Goal: Task Accomplishment & Management: Manage account settings

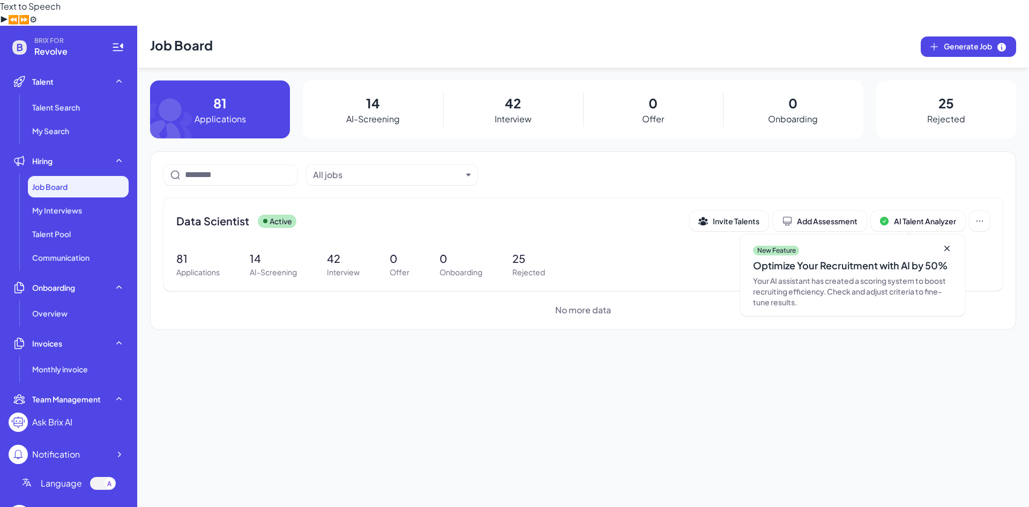
click at [220, 80] on div "81 Applications" at bounding box center [220, 109] width 140 height 58
click at [195, 250] on p "81" at bounding box center [197, 258] width 43 height 16
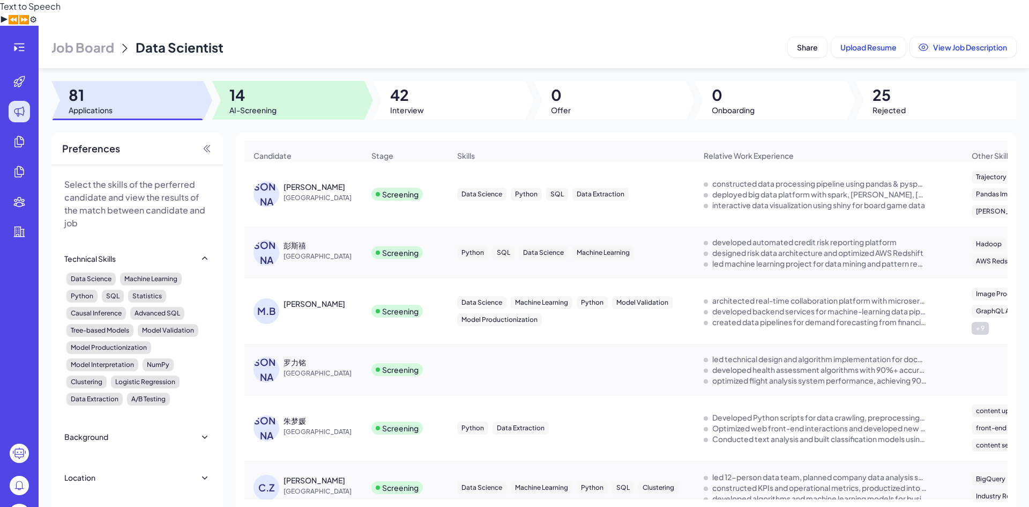
click at [318, 83] on div at bounding box center [288, 100] width 152 height 39
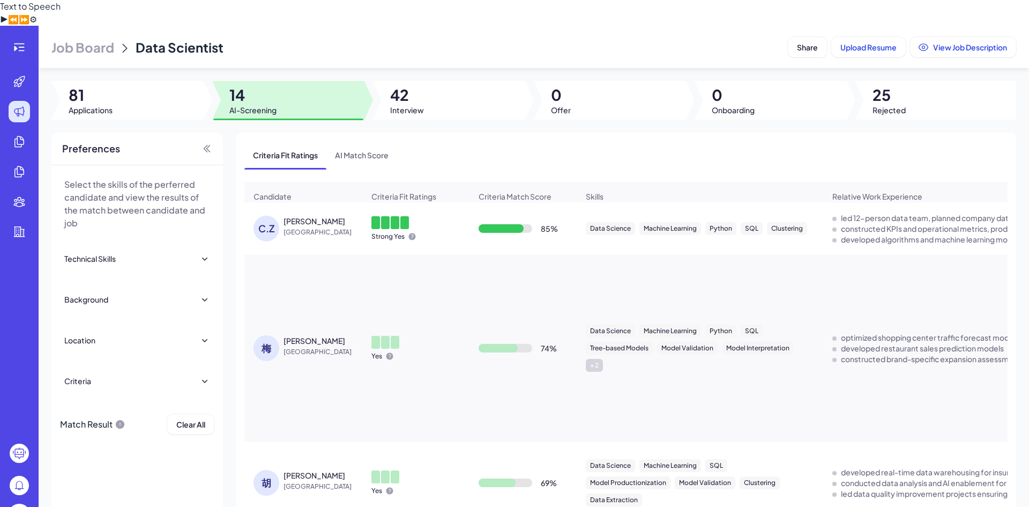
click at [300, 227] on span "[GEOGRAPHIC_DATA]" at bounding box center [324, 232] width 80 height 11
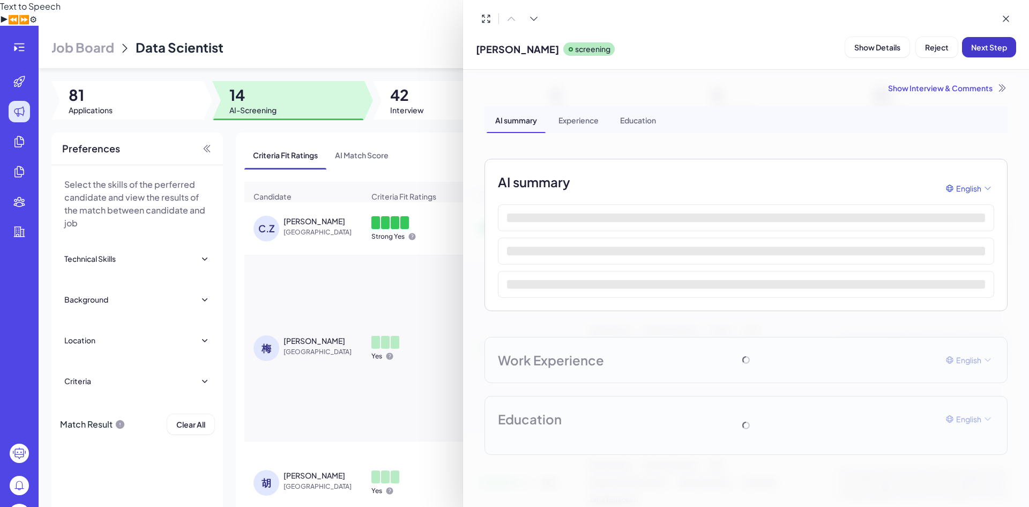
click at [994, 52] on button "Next Step" at bounding box center [989, 47] width 54 height 20
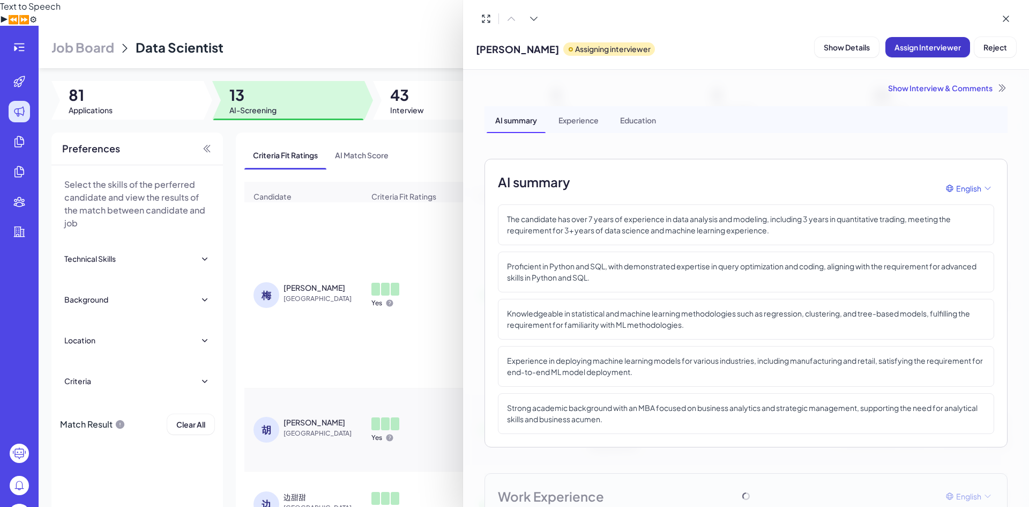
click at [935, 45] on span "Assign Interviewer" at bounding box center [928, 47] width 66 height 10
click at [955, 111] on div "Select Interviewer" at bounding box center [924, 106] width 120 height 13
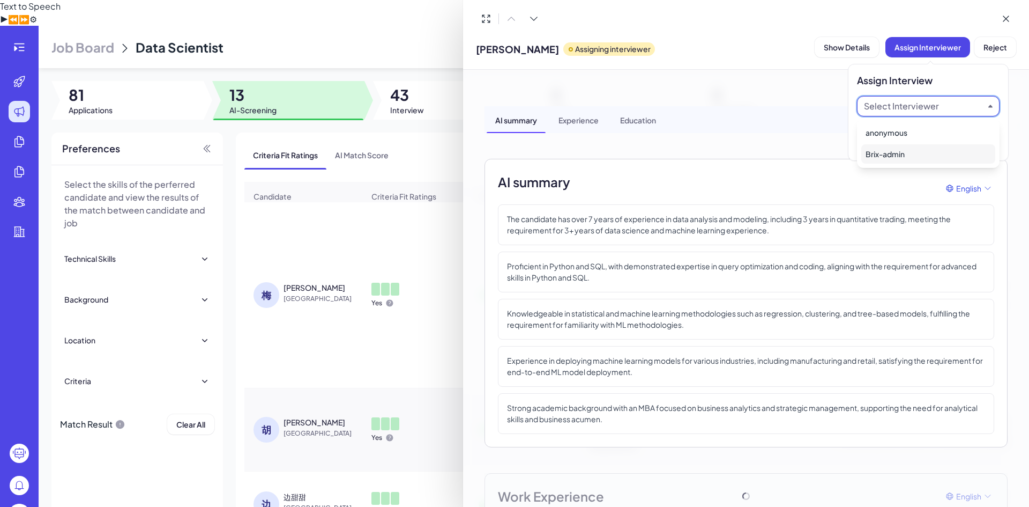
click at [903, 150] on div "Brix-admin" at bounding box center [929, 153] width 134 height 19
click at [988, 139] on span "Ok" at bounding box center [987, 143] width 11 height 10
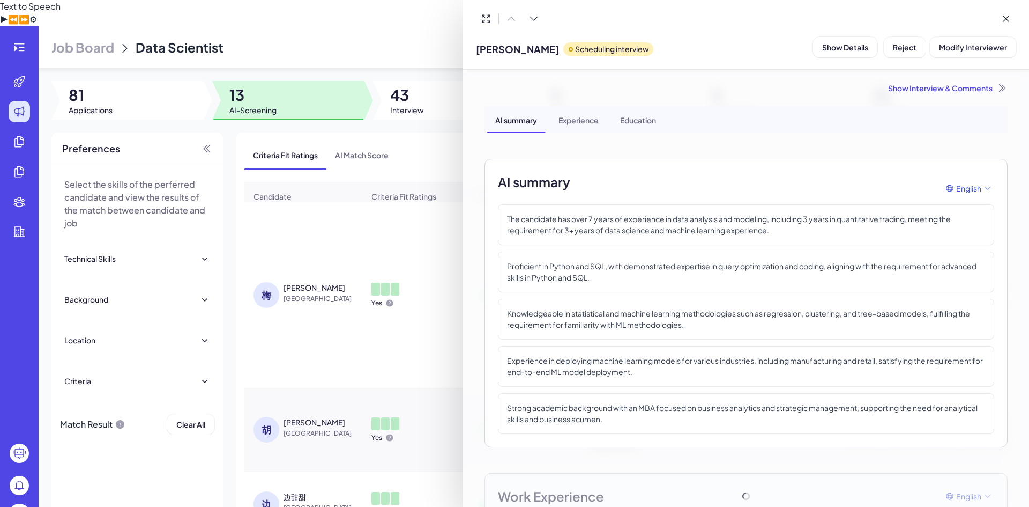
click at [422, 106] on div at bounding box center [514, 253] width 1029 height 507
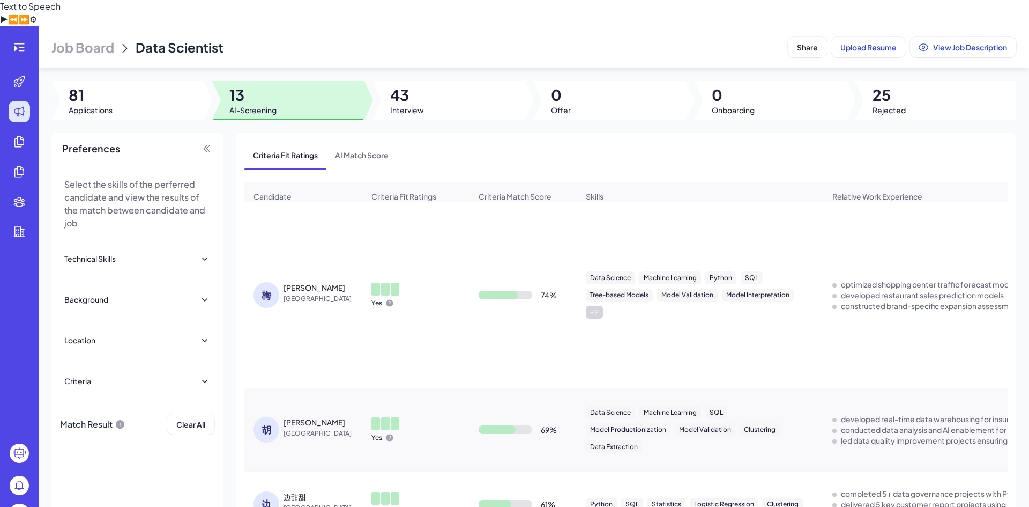
click at [426, 274] on div "Yes" at bounding box center [416, 295] width 106 height 42
click at [323, 293] on span "[GEOGRAPHIC_DATA]" at bounding box center [324, 298] width 80 height 11
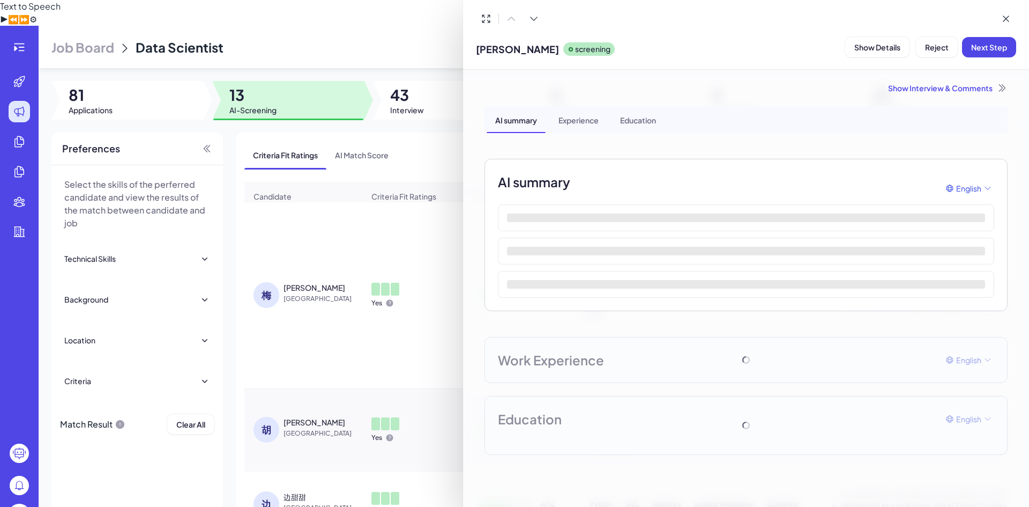
drag, startPoint x: 997, startPoint y: 47, endPoint x: 471, endPoint y: 179, distance: 541.8
click at [471, 179] on div "[PERSON_NAME]雨 screening Show Details Reject Next Step Show Interview & Comment…" at bounding box center [746, 253] width 566 height 507
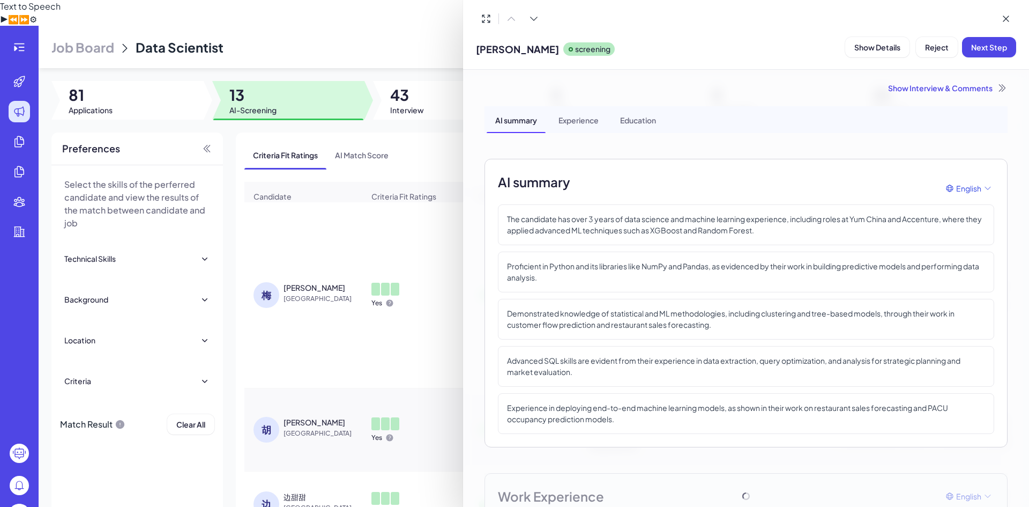
click at [406, 202] on div at bounding box center [514, 253] width 1029 height 507
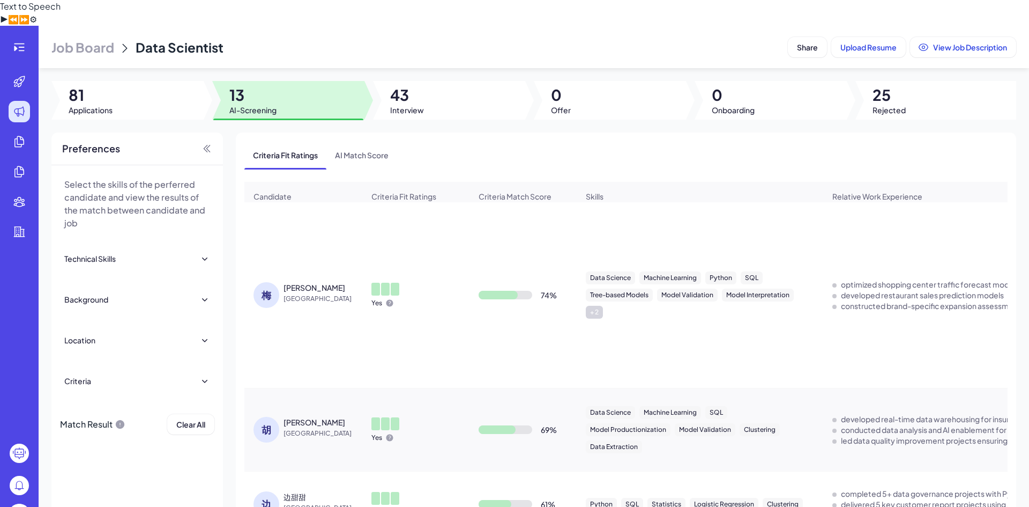
click at [334, 245] on td "[PERSON_NAME]雨 China" at bounding box center [304, 295] width 118 height 186
click at [331, 282] on div "[PERSON_NAME]" at bounding box center [324, 287] width 80 height 11
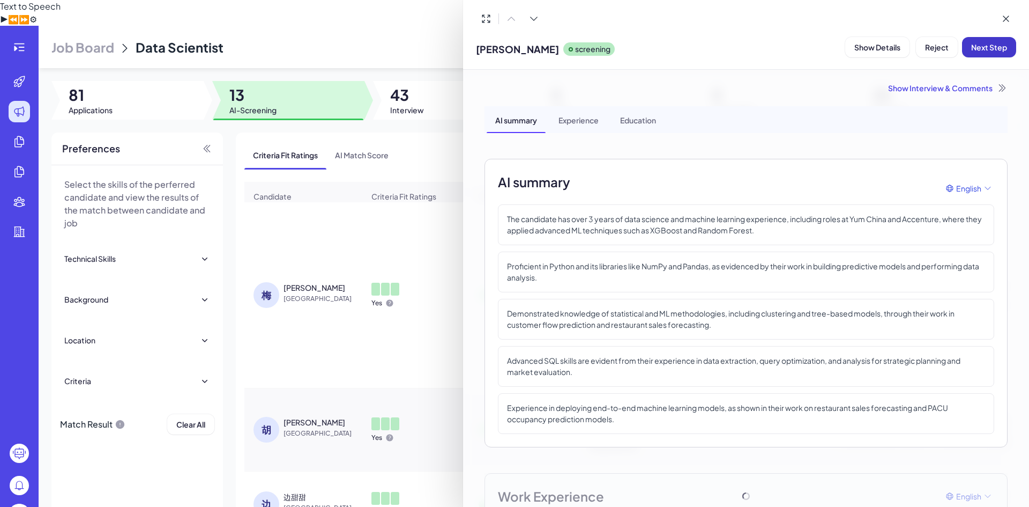
click at [991, 41] on button "Next Step" at bounding box center [989, 47] width 54 height 20
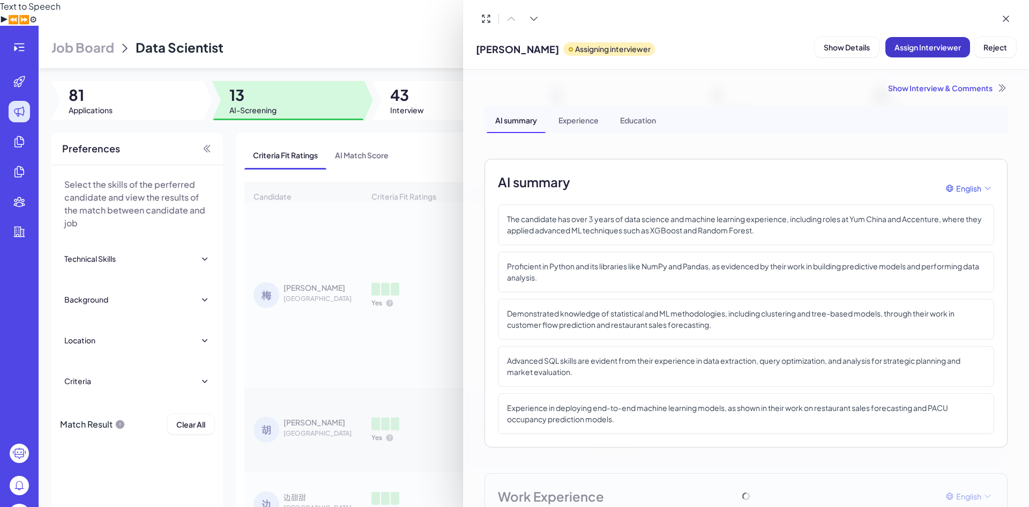
click at [943, 50] on span "Assign Interviewer" at bounding box center [928, 47] width 66 height 10
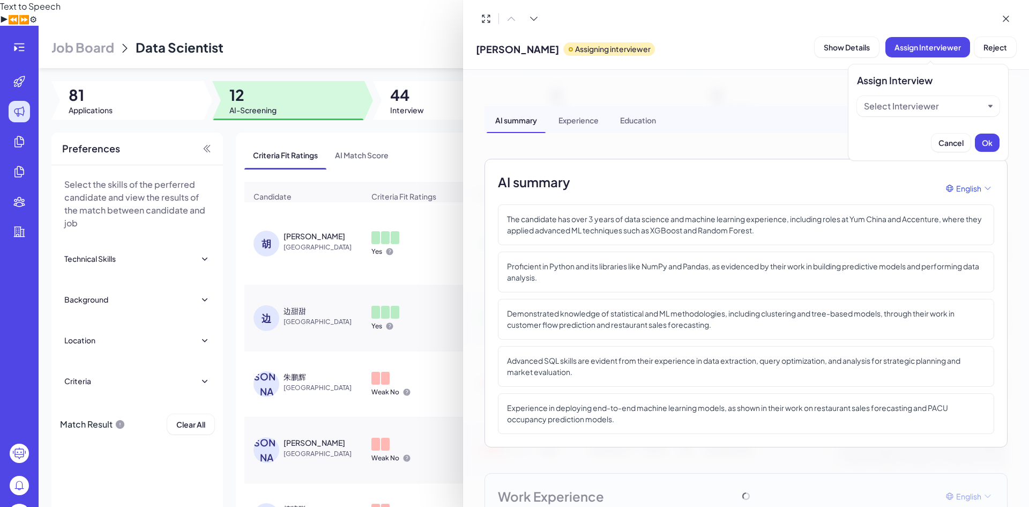
click at [928, 102] on div "Select Interviewer" at bounding box center [901, 106] width 75 height 13
click at [913, 150] on div "Brix-admin" at bounding box center [929, 153] width 134 height 19
click at [988, 145] on span "Ok" at bounding box center [987, 143] width 11 height 10
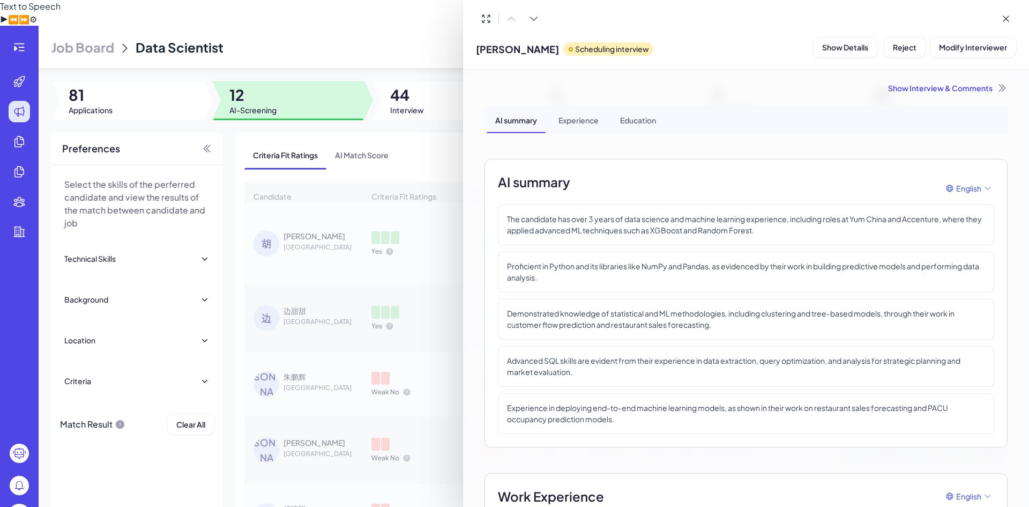
click at [337, 224] on div at bounding box center [514, 253] width 1029 height 507
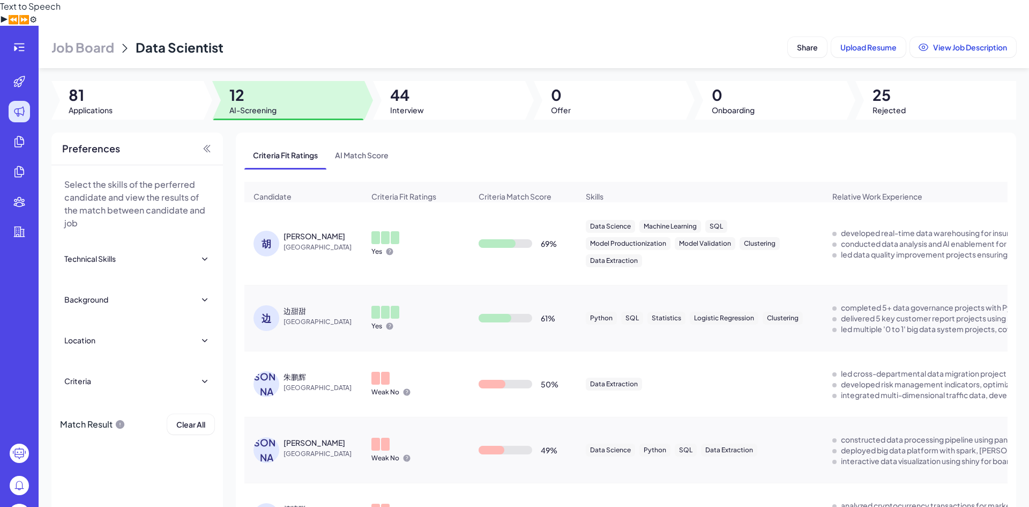
click at [318, 242] on span "[GEOGRAPHIC_DATA]" at bounding box center [324, 247] width 80 height 11
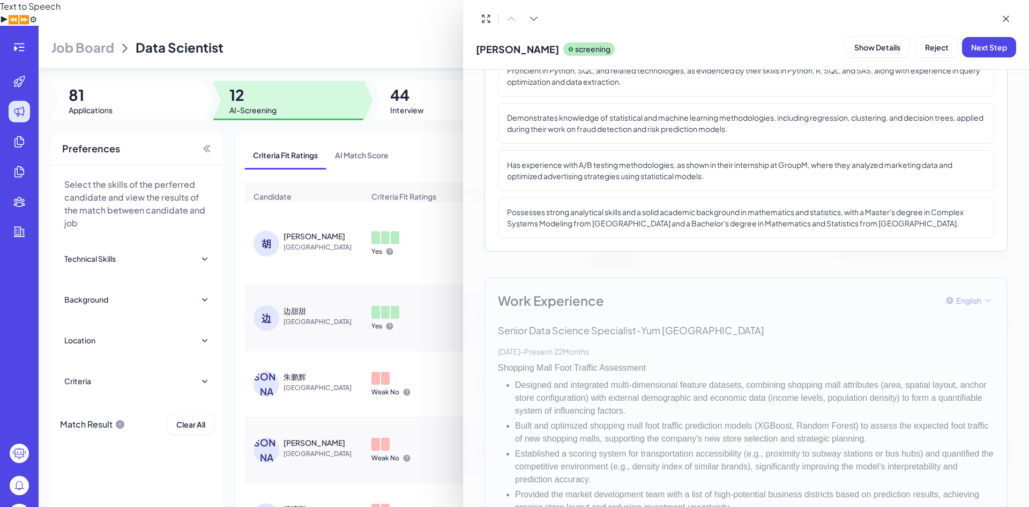
scroll to position [322, 0]
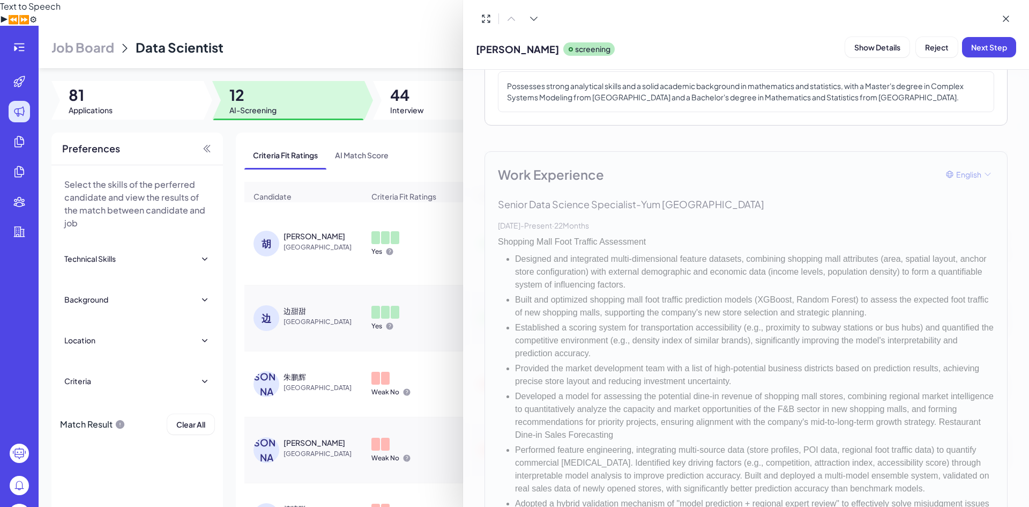
click at [317, 309] on div at bounding box center [514, 253] width 1029 height 507
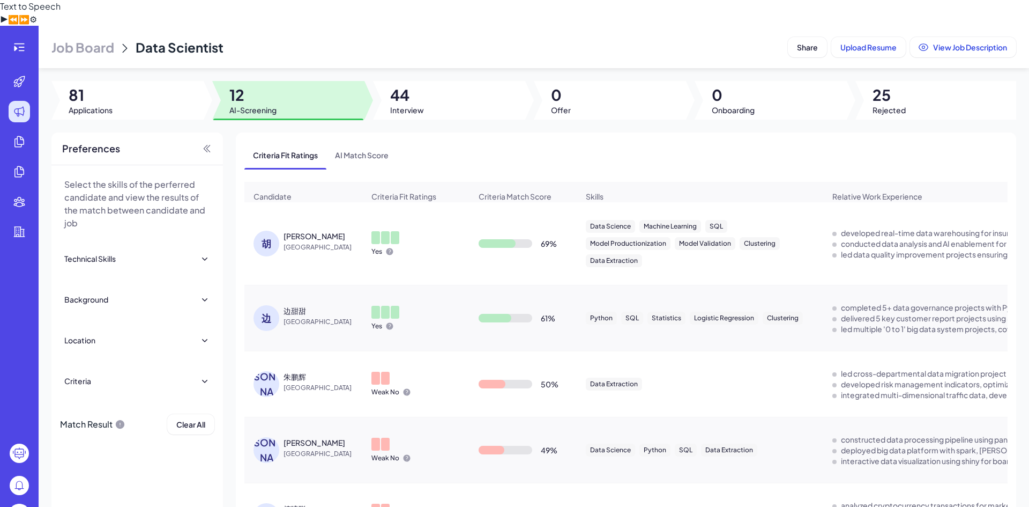
click at [326, 305] on div "边甜甜" at bounding box center [324, 310] width 80 height 11
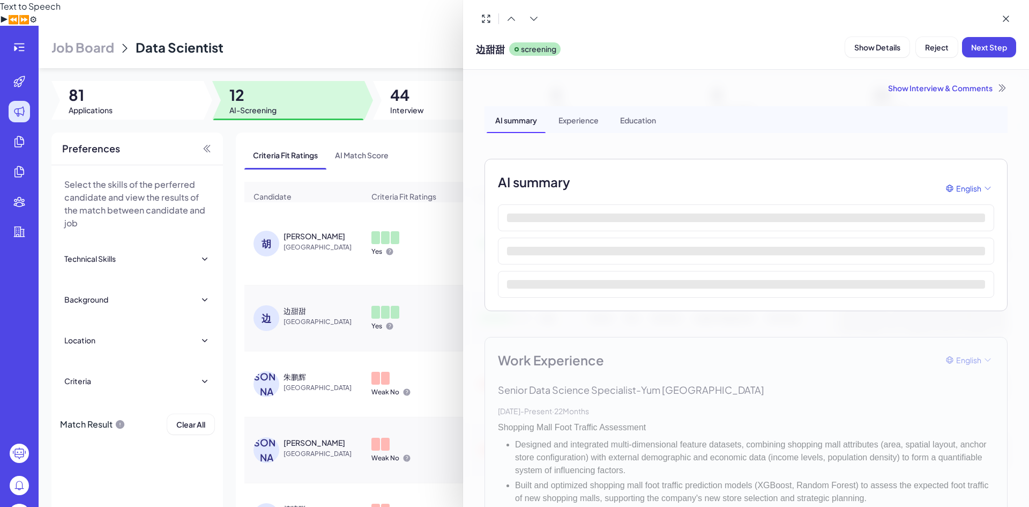
click at [299, 220] on div at bounding box center [514, 253] width 1029 height 507
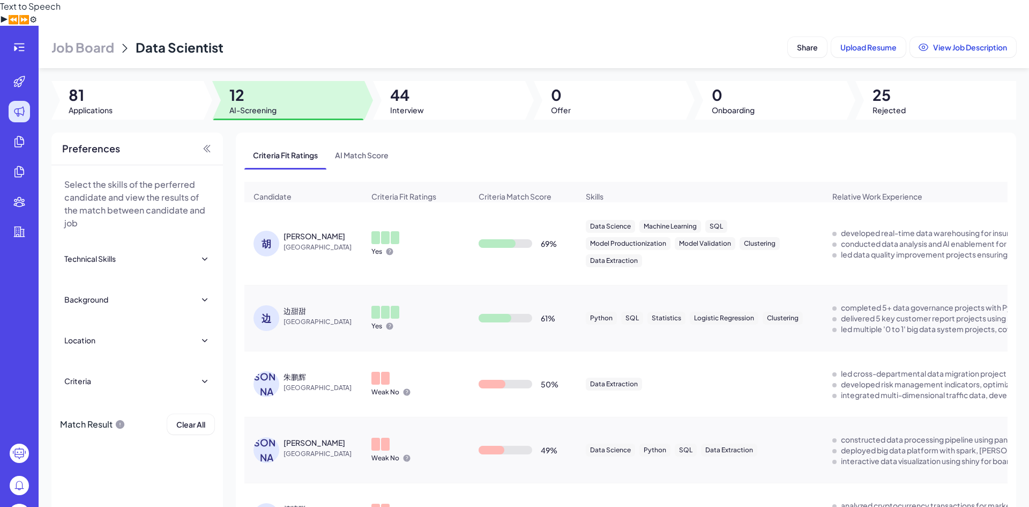
click at [337, 231] on div "[PERSON_NAME]" at bounding box center [324, 236] width 80 height 11
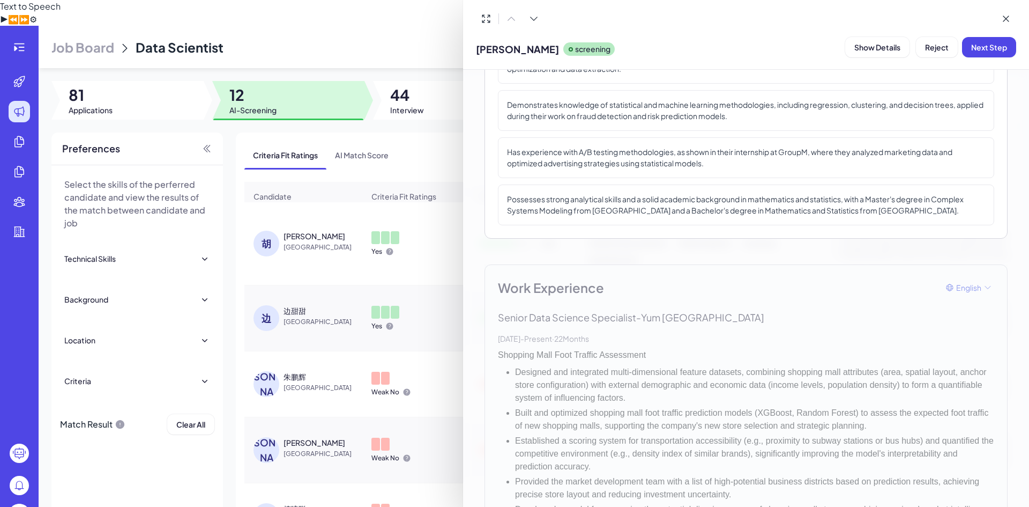
scroll to position [107, 0]
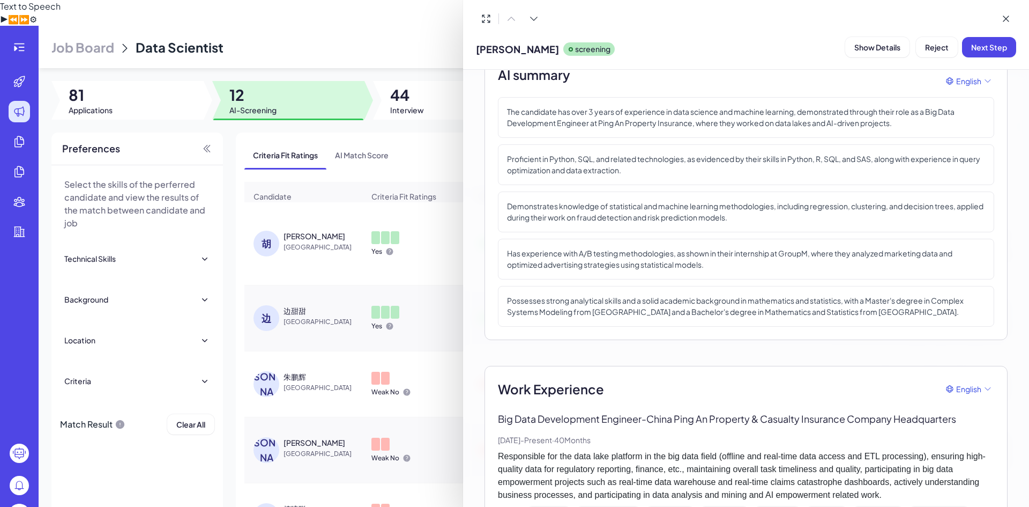
click at [359, 95] on div at bounding box center [514, 253] width 1029 height 507
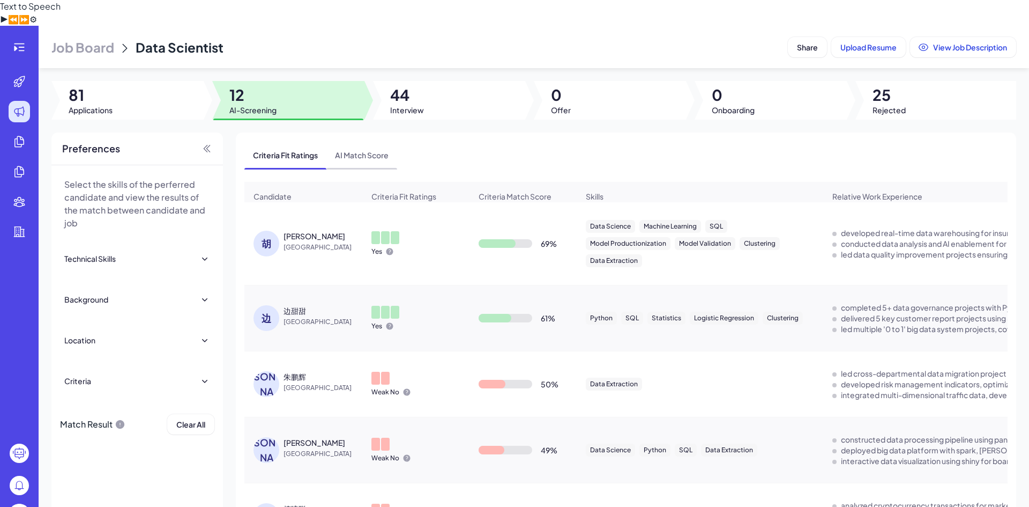
click at [358, 141] on span "AI Match Score" at bounding box center [362, 155] width 71 height 28
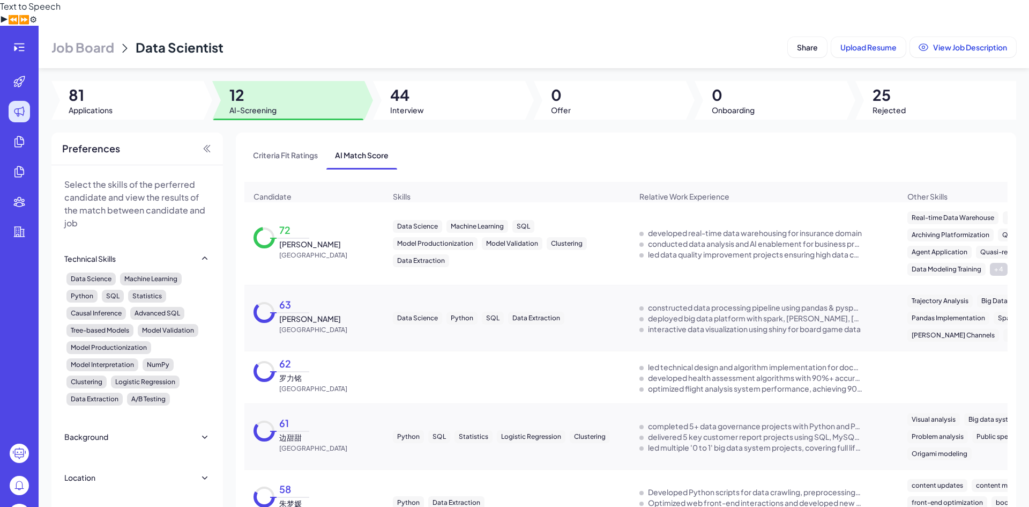
click at [368, 218] on div "72 胡小粤 [GEOGRAPHIC_DATA]" at bounding box center [314, 243] width 138 height 51
click at [321, 218] on div "72 胡小粤 [GEOGRAPHIC_DATA]" at bounding box center [314, 243] width 138 height 51
click at [300, 227] on div "72" at bounding box center [292, 233] width 34 height 12
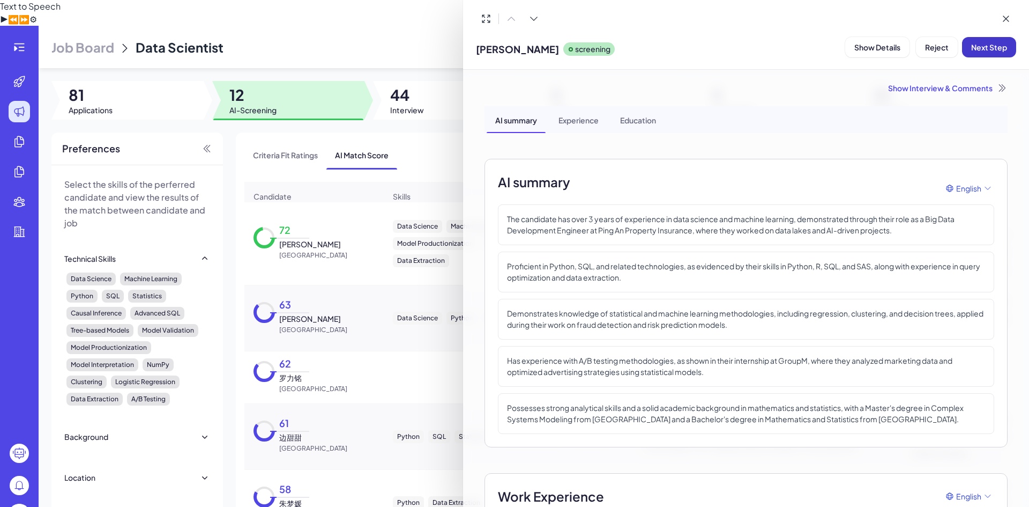
click at [1003, 56] on button "Next Step" at bounding box center [989, 47] width 54 height 20
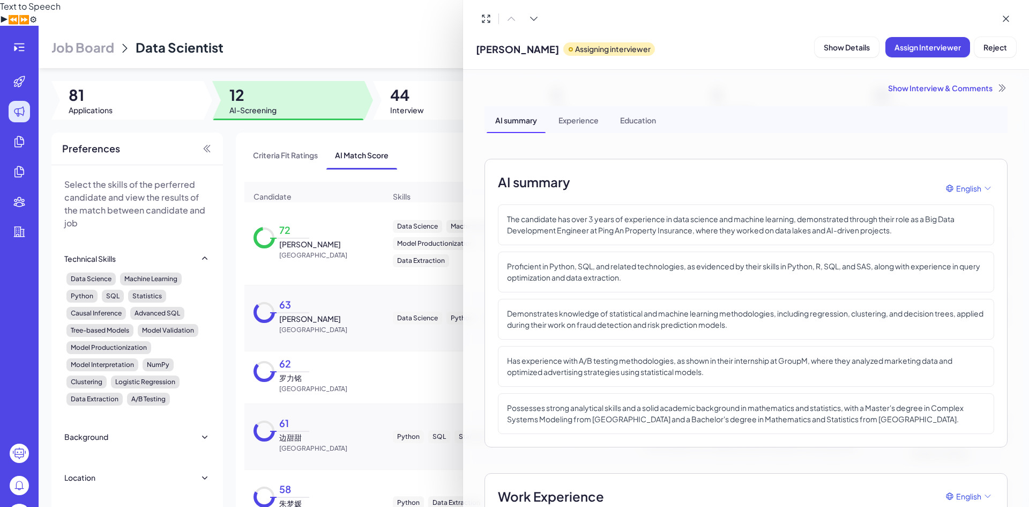
click at [928, 88] on div "Show Interview & Comments" at bounding box center [746, 88] width 523 height 11
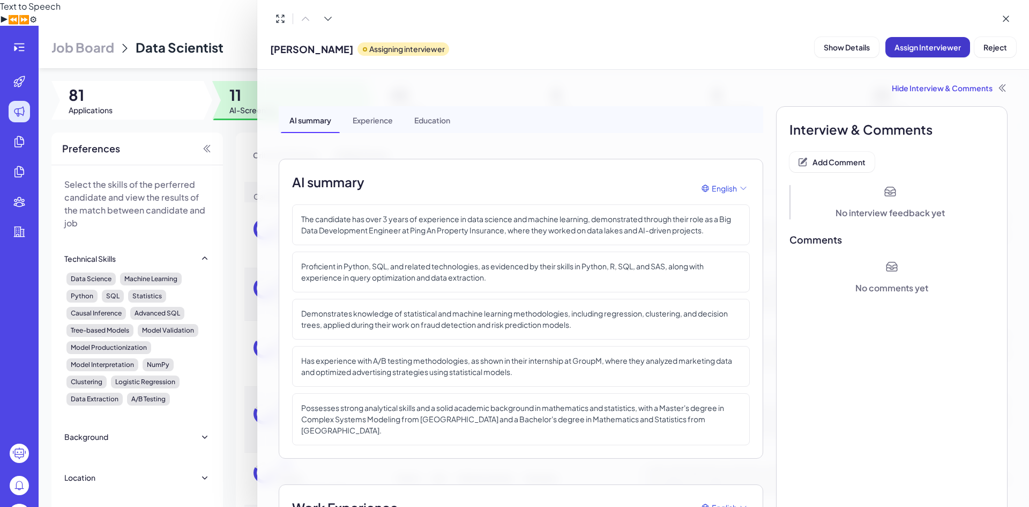
click at [933, 48] on span "Assign Interviewer" at bounding box center [928, 47] width 66 height 10
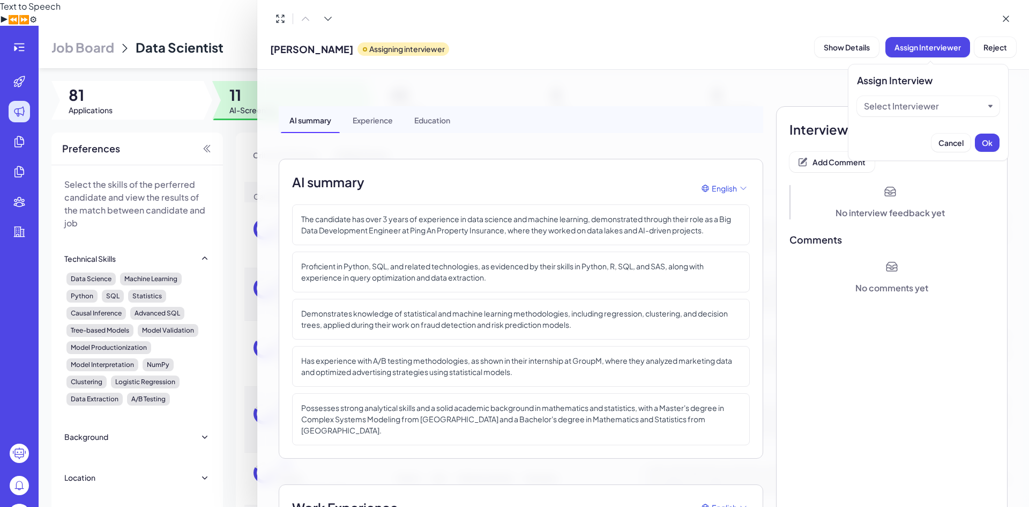
click at [929, 101] on div "Select Interviewer" at bounding box center [901, 106] width 75 height 13
click at [909, 150] on div "Brix-admin" at bounding box center [929, 153] width 134 height 19
click at [990, 135] on button "Ok" at bounding box center [987, 143] width 25 height 18
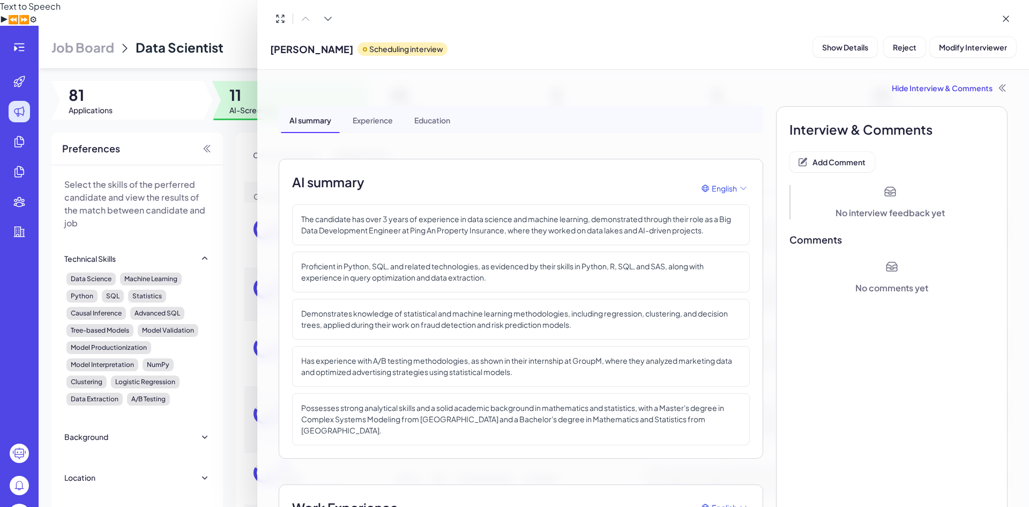
click at [243, 118] on div at bounding box center [514, 253] width 1029 height 507
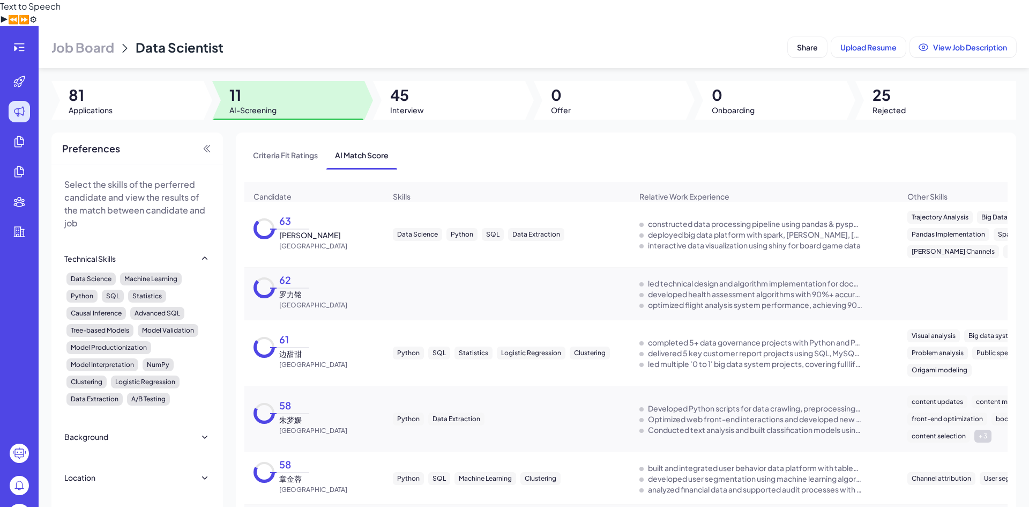
scroll to position [0, 0]
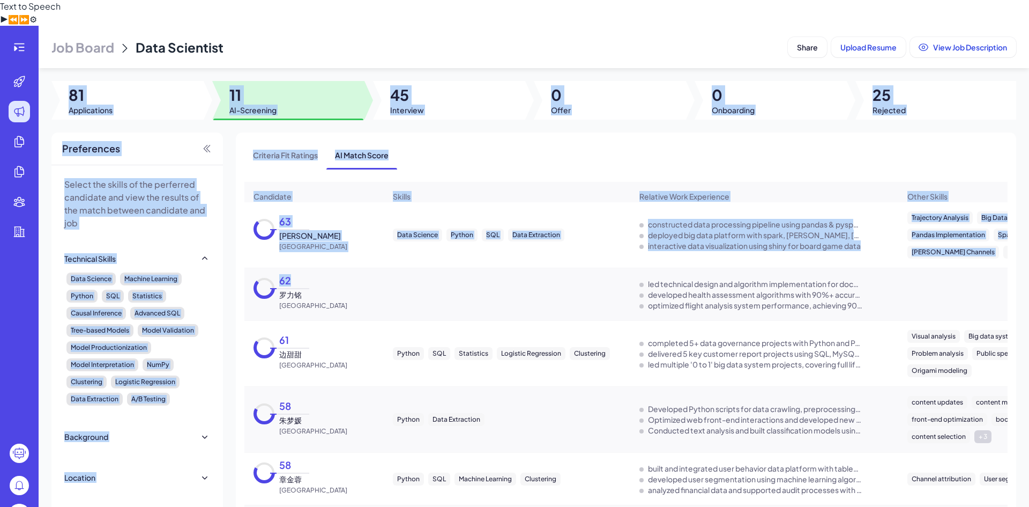
drag, startPoint x: 129, startPoint y: 73, endPoint x: 374, endPoint y: 249, distance: 301.9
click at [374, 249] on div "Job Board Data Scientist Share Upload Resume View Job Description 81 Applicatio…" at bounding box center [534, 279] width 991 height 507
click at [318, 219] on div "63 [PERSON_NAME] China" at bounding box center [314, 235] width 138 height 51
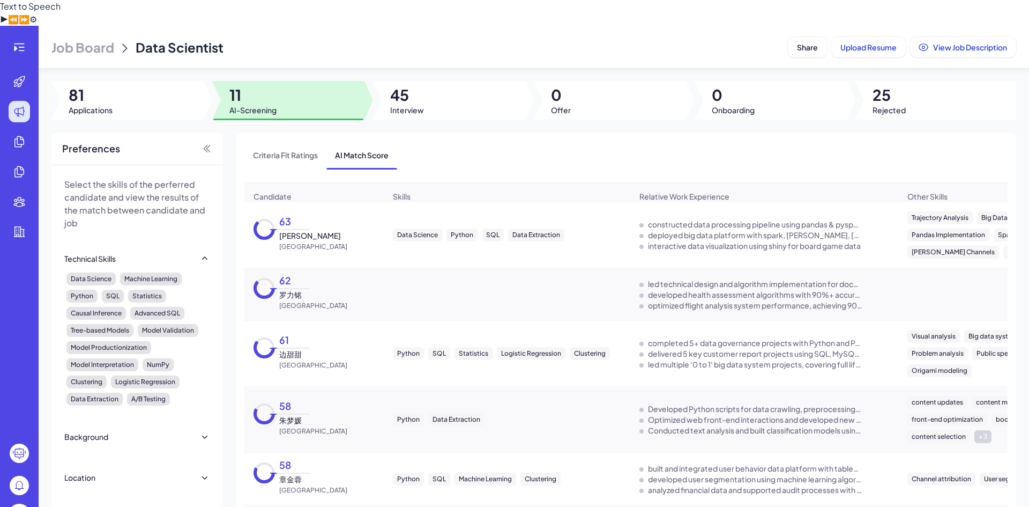
click at [315, 210] on div "63 [PERSON_NAME] China" at bounding box center [314, 235] width 138 height 51
click at [280, 230] on span "[PERSON_NAME]" at bounding box center [310, 235] width 62 height 11
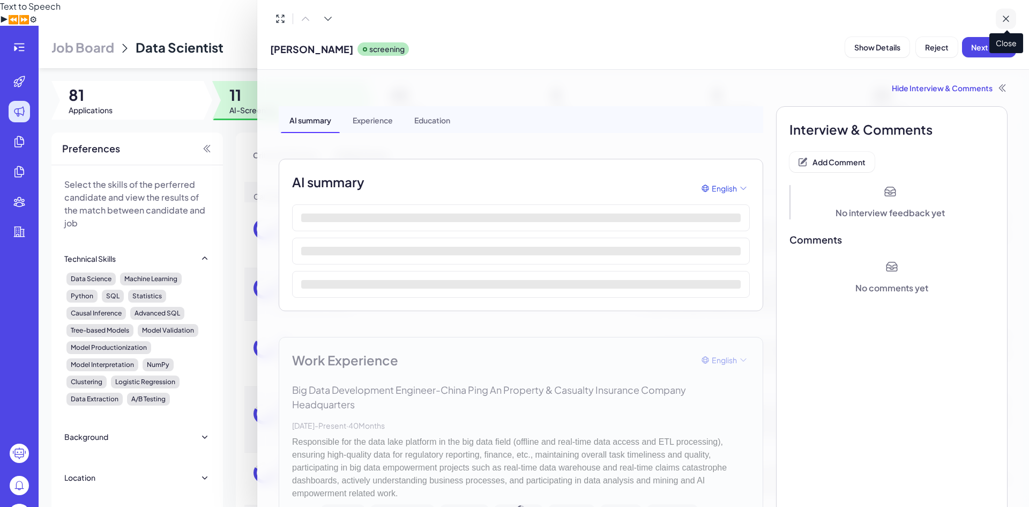
click at [1007, 20] on icon at bounding box center [1006, 18] width 11 height 11
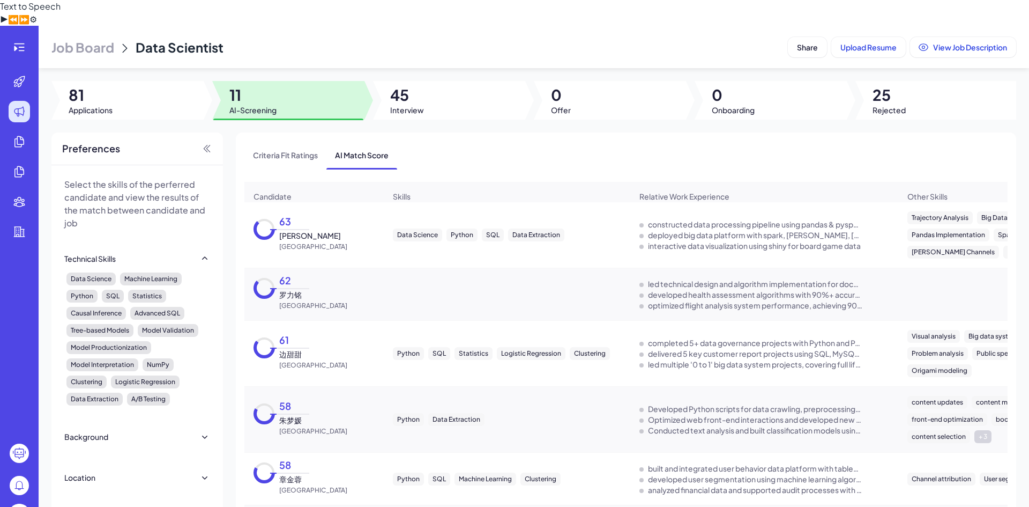
click at [262, 218] on icon at bounding box center [264, 228] width 21 height 21
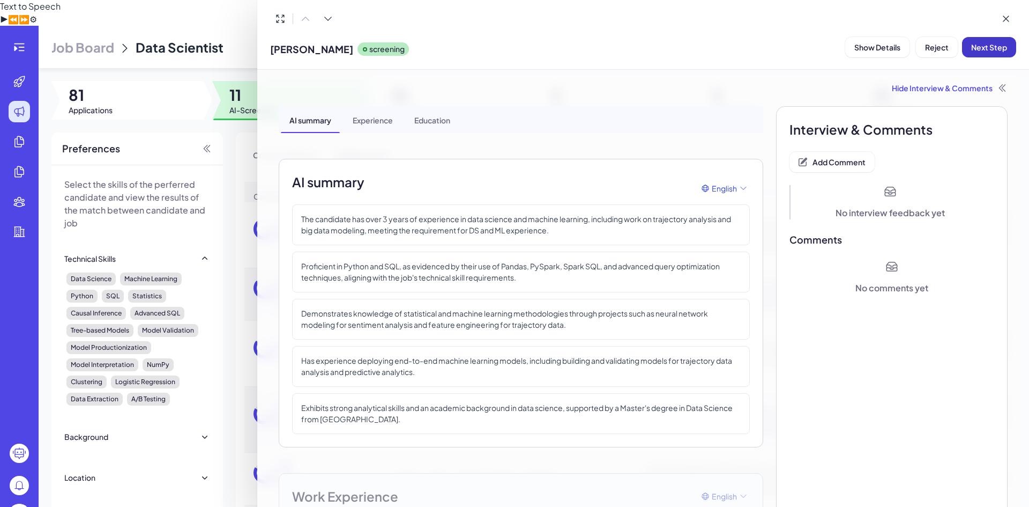
click at [990, 51] on span "Next Step" at bounding box center [990, 47] width 36 height 10
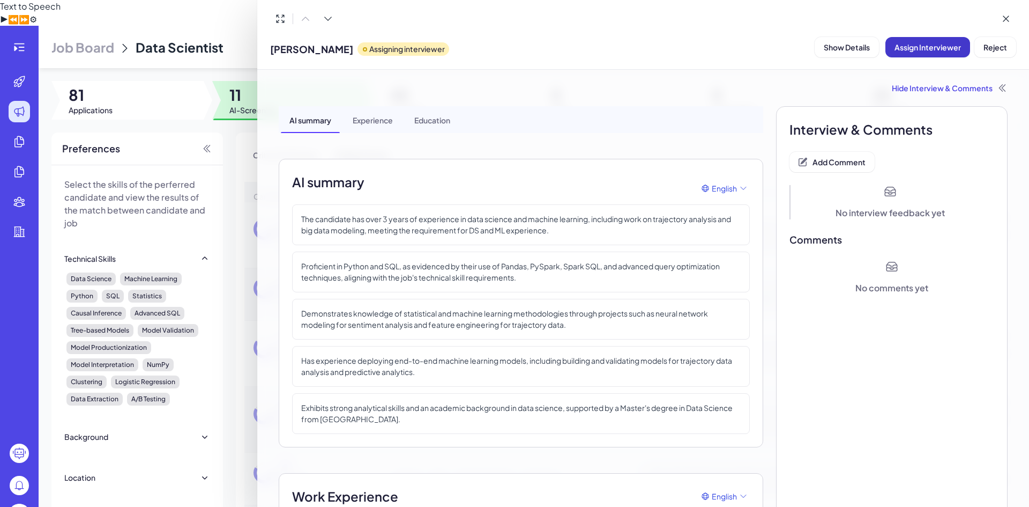
click at [924, 52] on button "Assign Interviewer" at bounding box center [928, 47] width 85 height 20
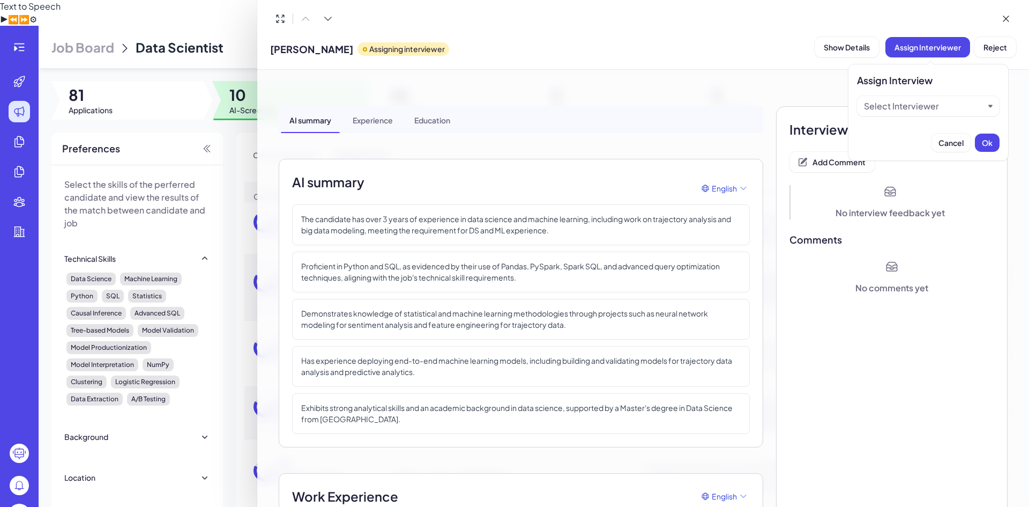
click at [923, 112] on div "Select Interviewer" at bounding box center [901, 106] width 75 height 13
click at [887, 151] on div "Brix-admin" at bounding box center [929, 153] width 134 height 19
click at [982, 136] on button "Ok" at bounding box center [987, 143] width 25 height 18
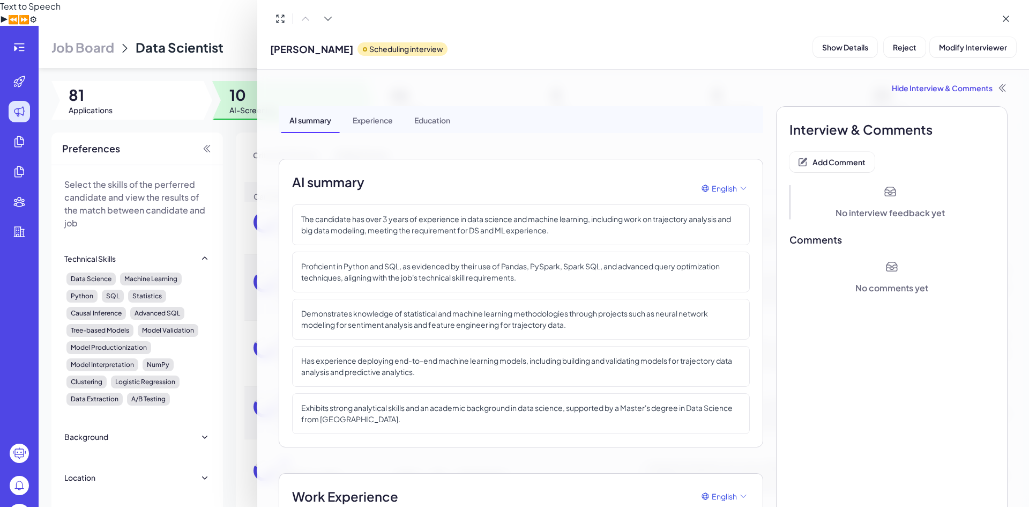
click at [220, 125] on div at bounding box center [514, 253] width 1029 height 507
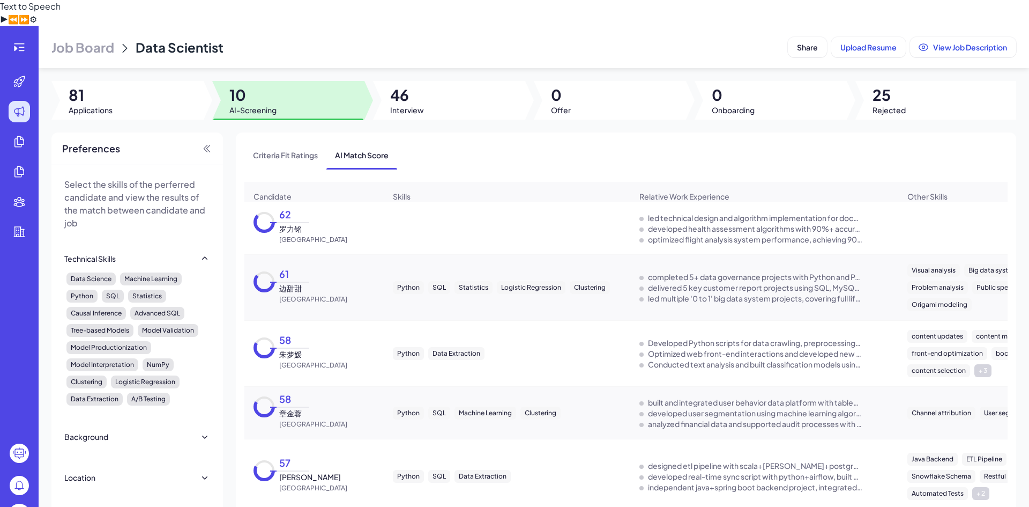
click at [266, 211] on icon at bounding box center [264, 221] width 21 height 21
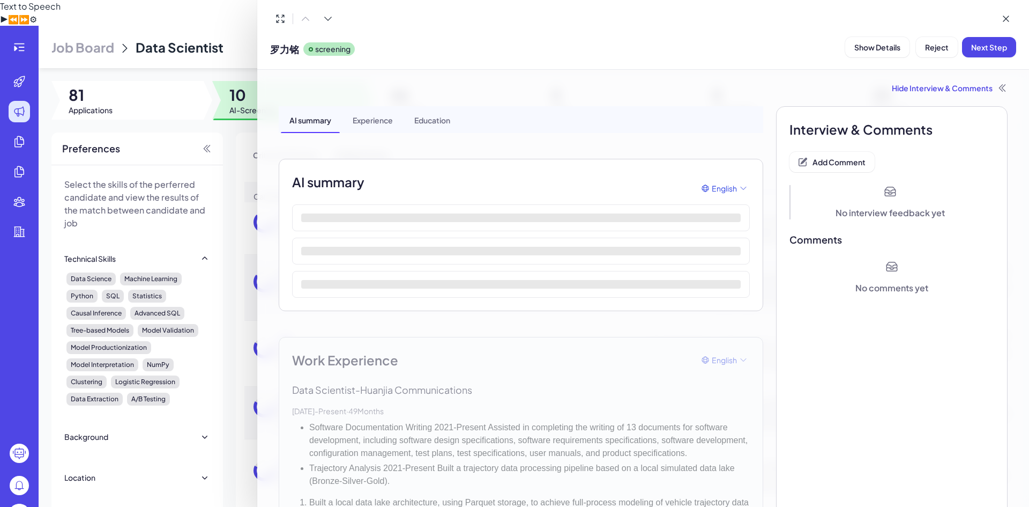
click at [377, 121] on div "Experience" at bounding box center [372, 119] width 57 height 27
click at [426, 123] on div "Education" at bounding box center [432, 119] width 53 height 27
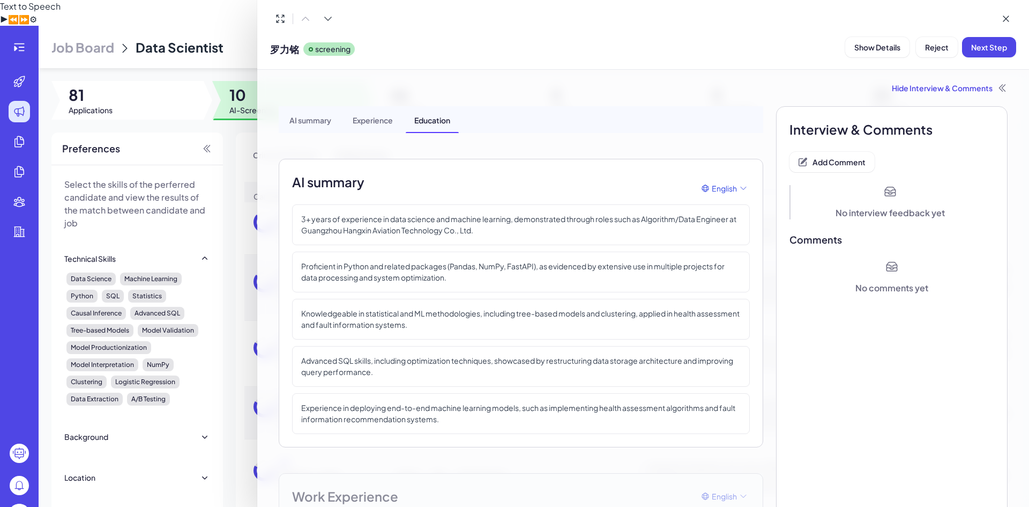
click at [316, 116] on div "AI summary" at bounding box center [310, 119] width 59 height 27
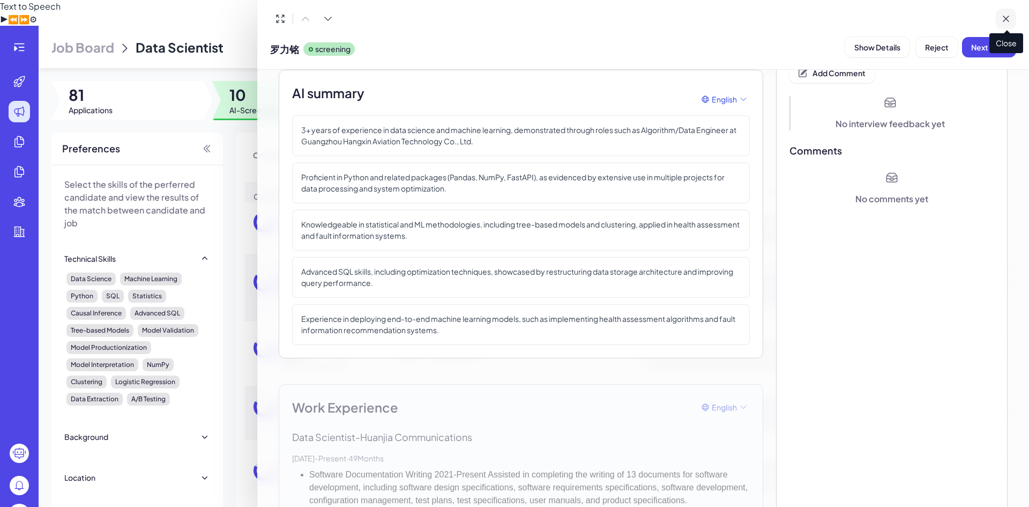
click at [1007, 20] on icon at bounding box center [1006, 18] width 11 height 11
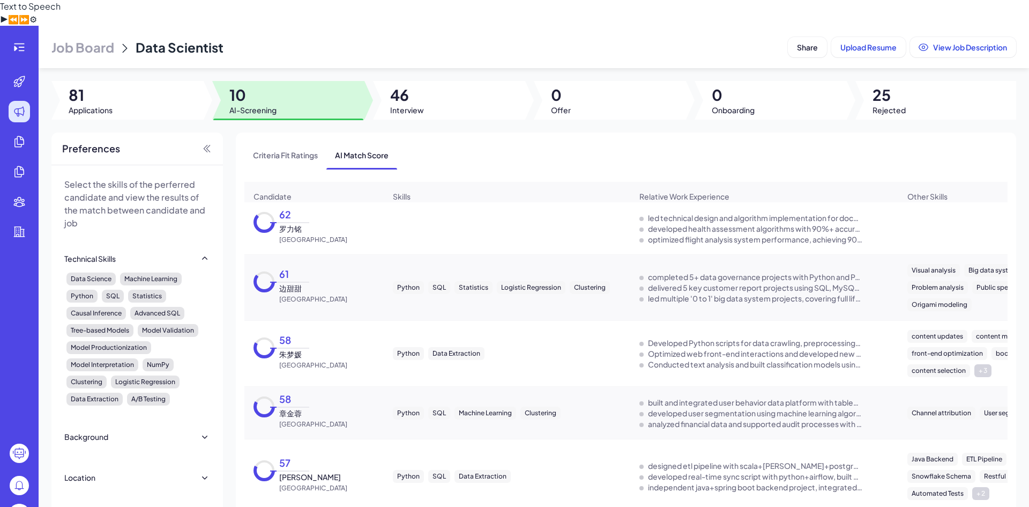
click at [263, 211] on icon at bounding box center [264, 221] width 21 height 21
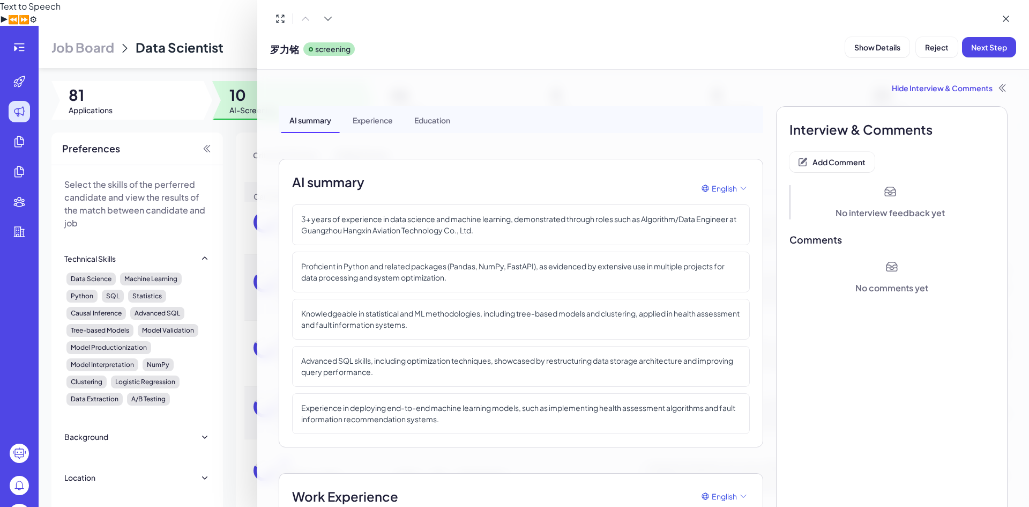
scroll to position [268, 0]
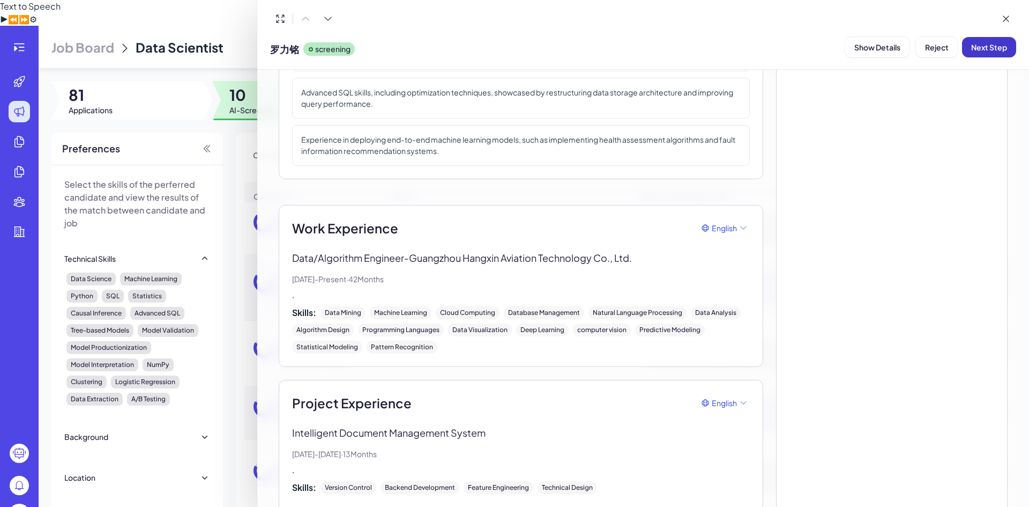
click at [999, 51] on span "Next Step" at bounding box center [990, 47] width 36 height 10
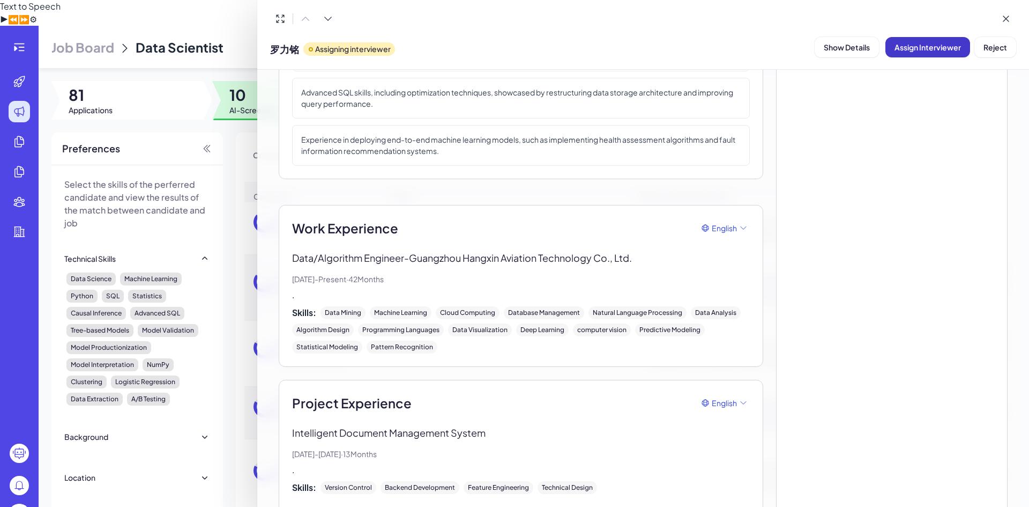
click at [944, 54] on button "Assign Interviewer" at bounding box center [928, 47] width 85 height 20
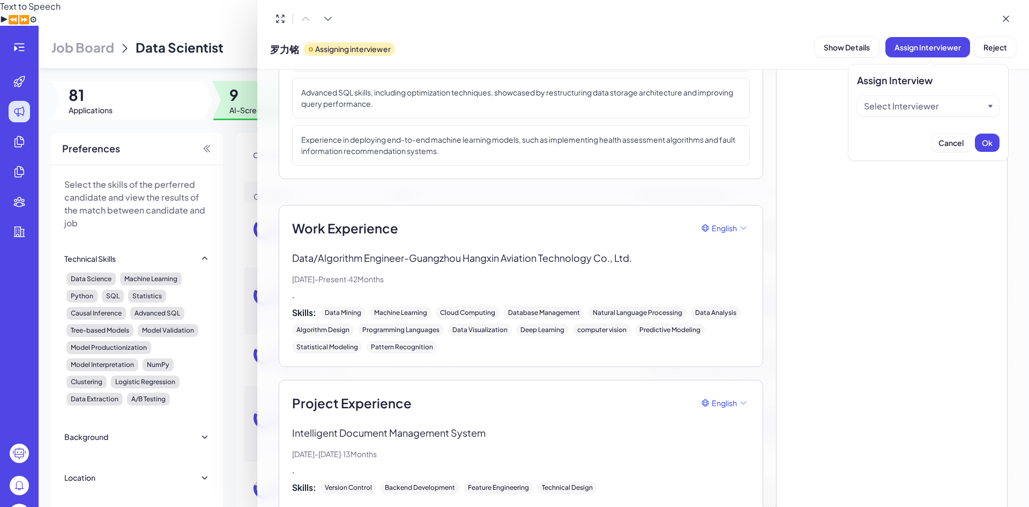
click at [923, 106] on div "Select Interviewer" at bounding box center [901, 106] width 75 height 13
click at [890, 151] on div "Brix-admin" at bounding box center [929, 153] width 134 height 19
click at [983, 135] on button "Ok" at bounding box center [987, 143] width 25 height 18
click at [232, 114] on div at bounding box center [514, 253] width 1029 height 507
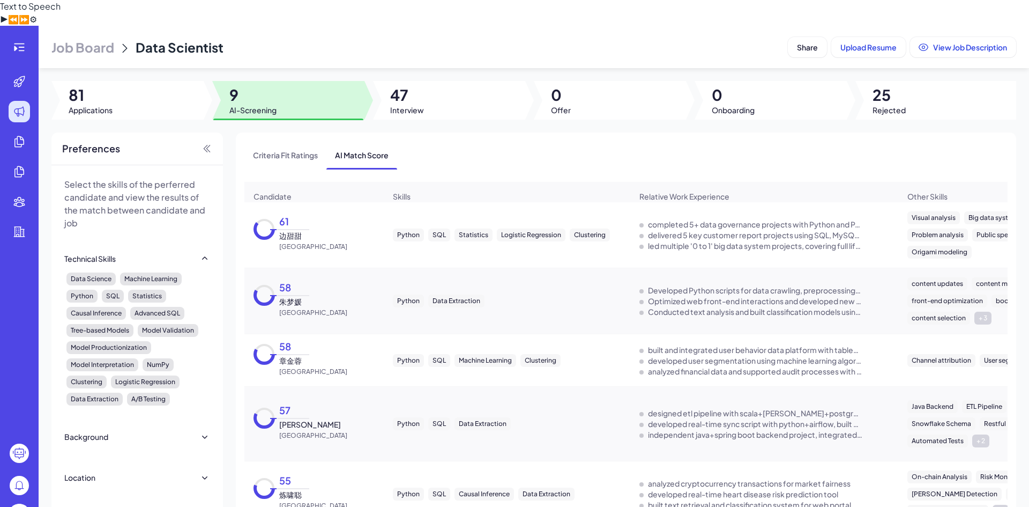
click at [268, 218] on icon at bounding box center [264, 228] width 21 height 21
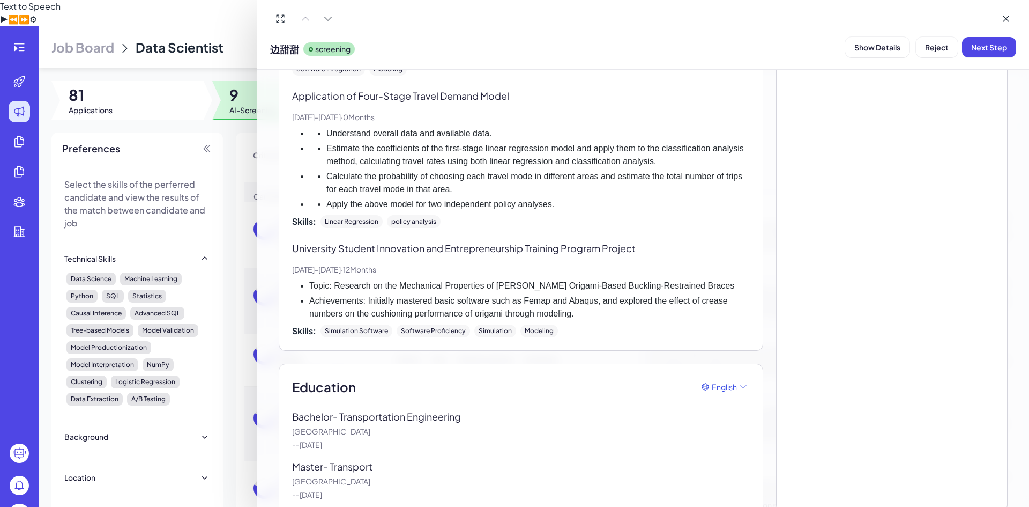
scroll to position [1039, 0]
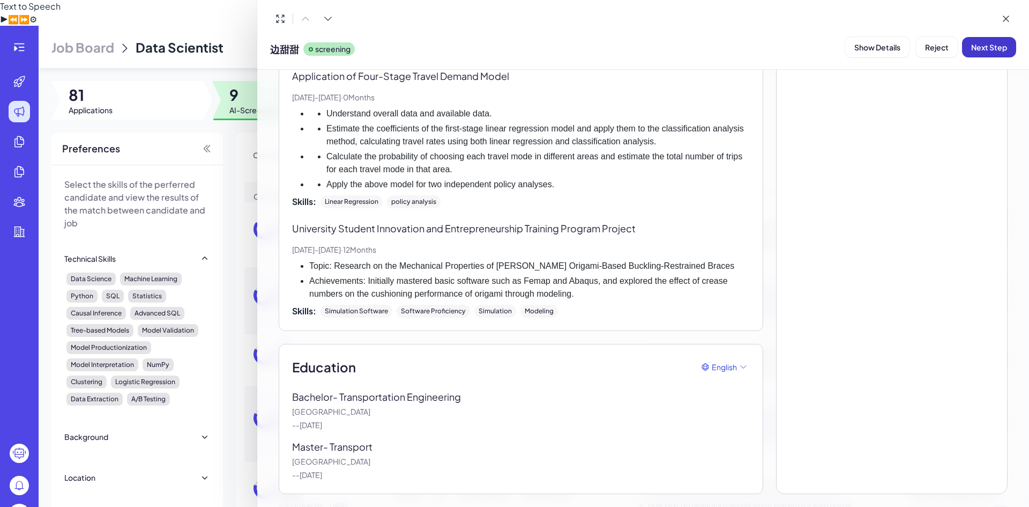
click at [1001, 49] on span "Next Step" at bounding box center [990, 47] width 36 height 10
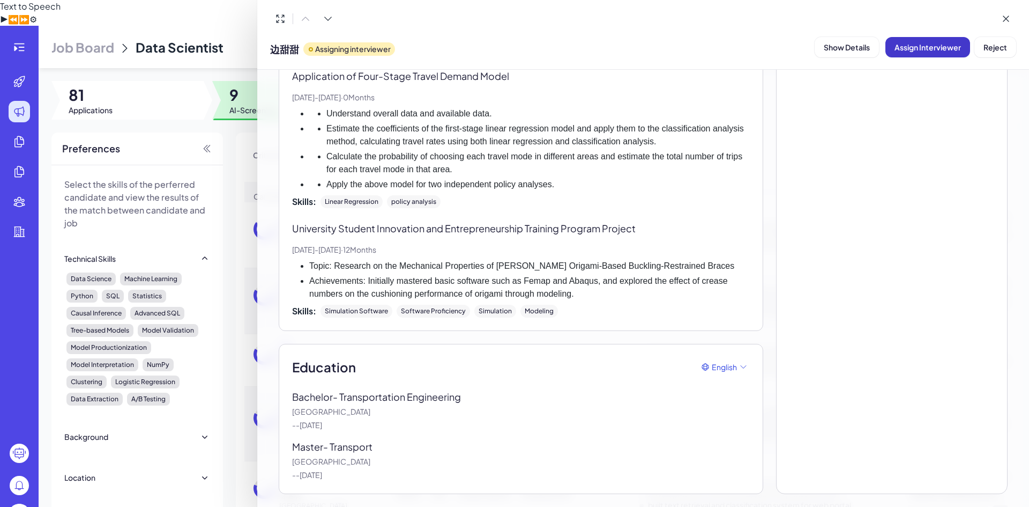
click at [939, 48] on span "Assign Interviewer" at bounding box center [928, 47] width 66 height 10
click at [904, 110] on div "Select Interviewer" at bounding box center [901, 106] width 75 height 13
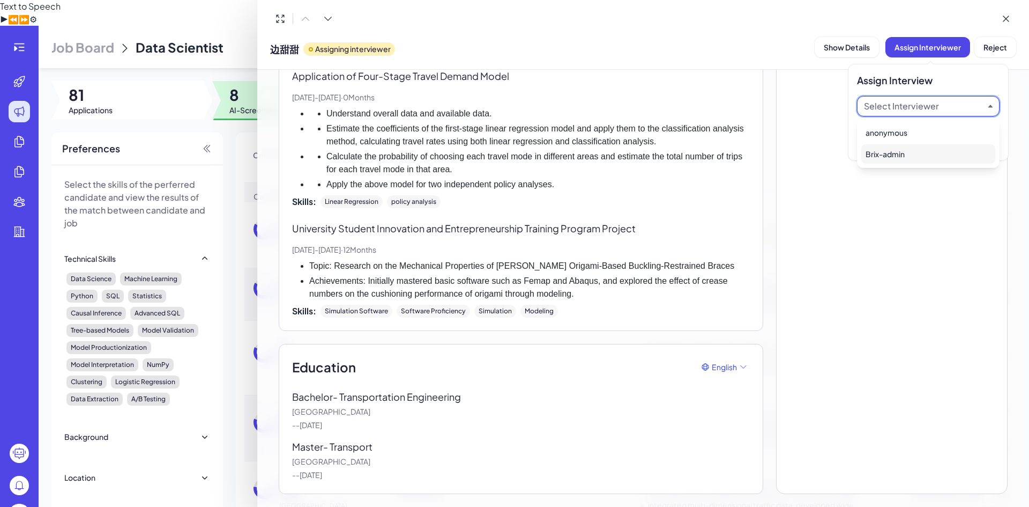
click at [891, 150] on div "Brix-admin" at bounding box center [929, 153] width 134 height 19
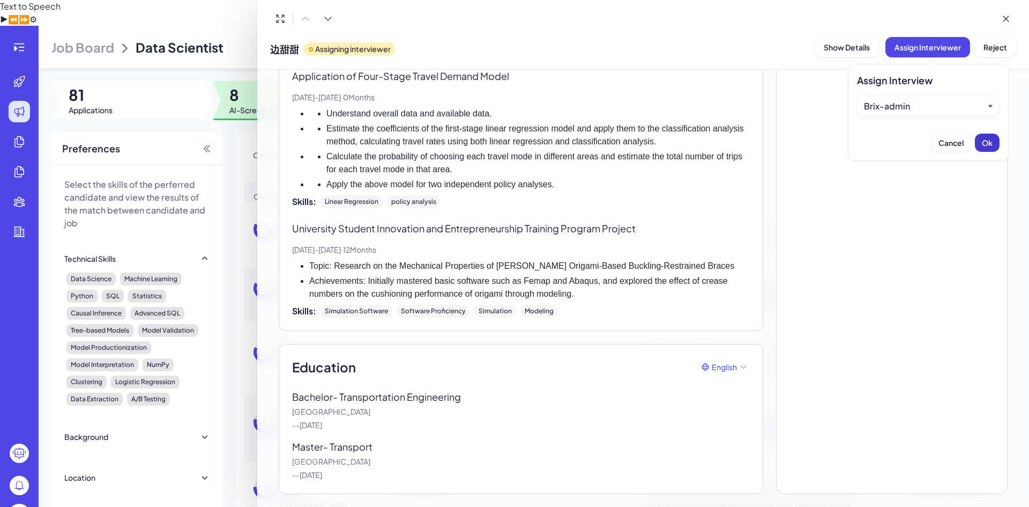
click at [976, 142] on button "Ok" at bounding box center [987, 143] width 25 height 18
click at [219, 104] on div at bounding box center [514, 253] width 1029 height 507
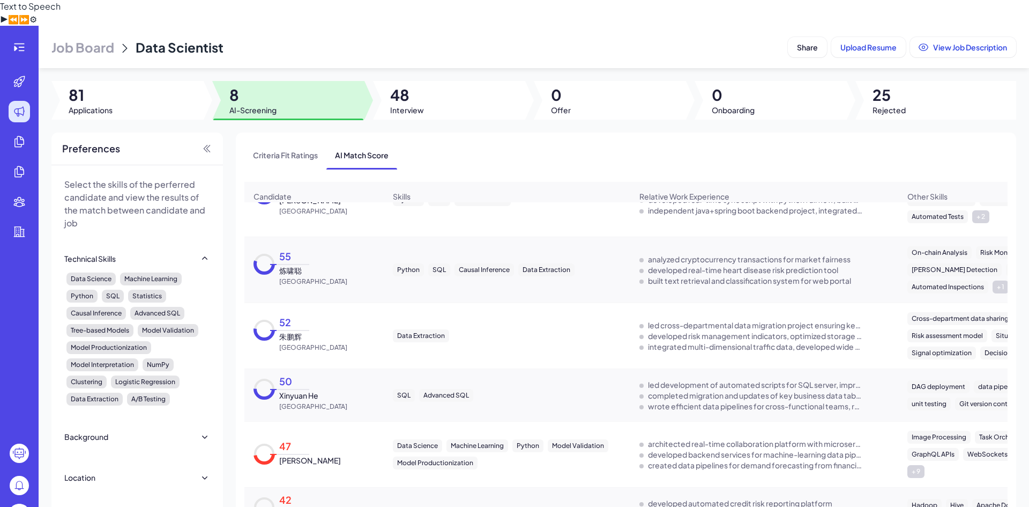
scroll to position [0, 0]
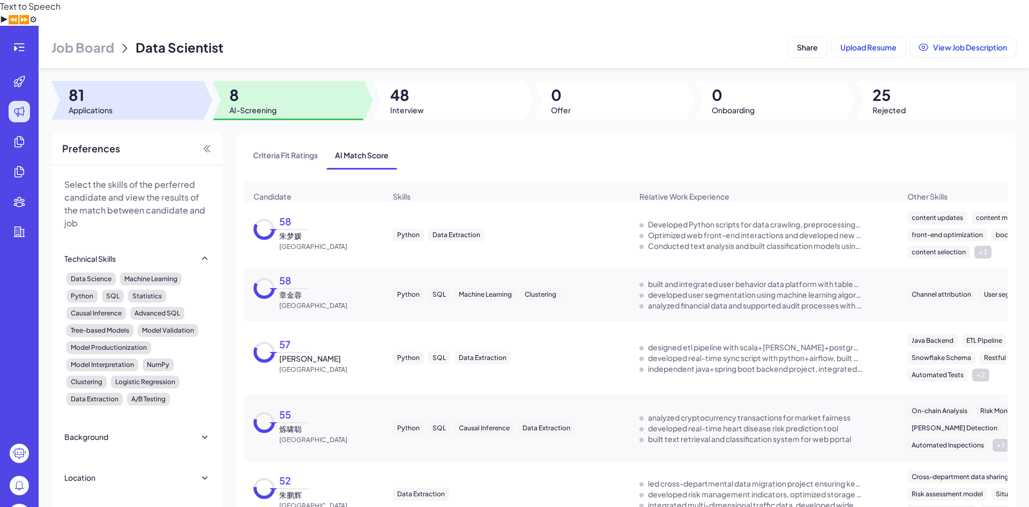
click at [131, 86] on div at bounding box center [127, 100] width 152 height 39
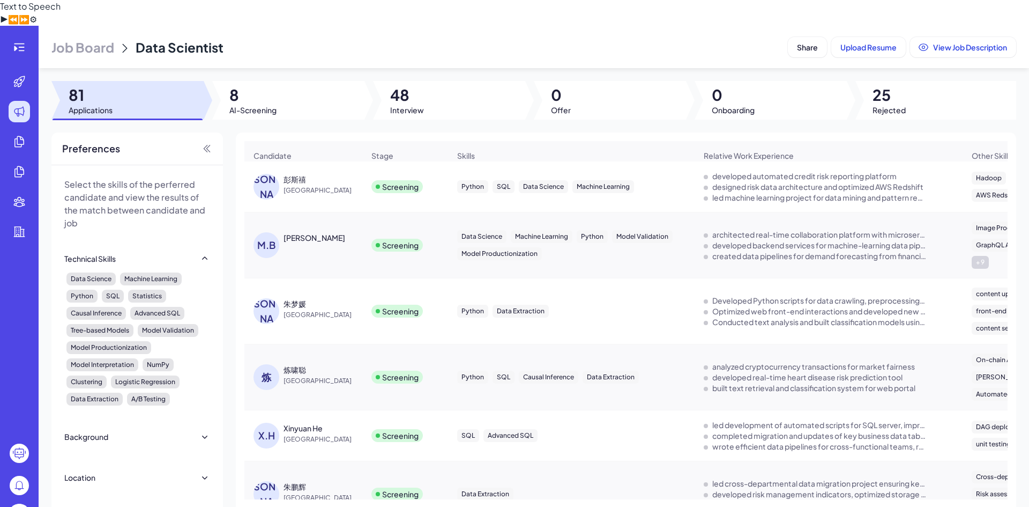
click at [271, 174] on div "[PERSON_NAME]" at bounding box center [267, 187] width 26 height 26
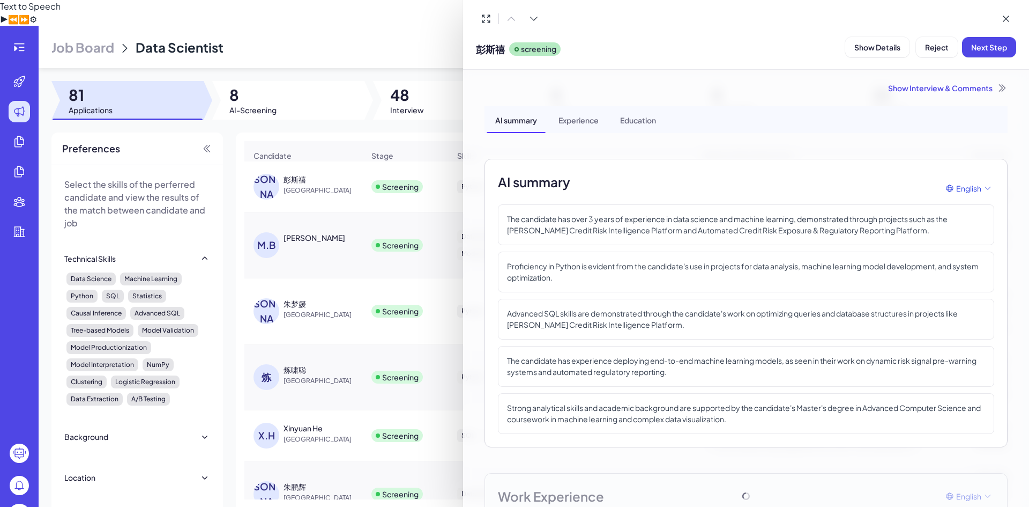
click at [276, 229] on div at bounding box center [514, 253] width 1029 height 507
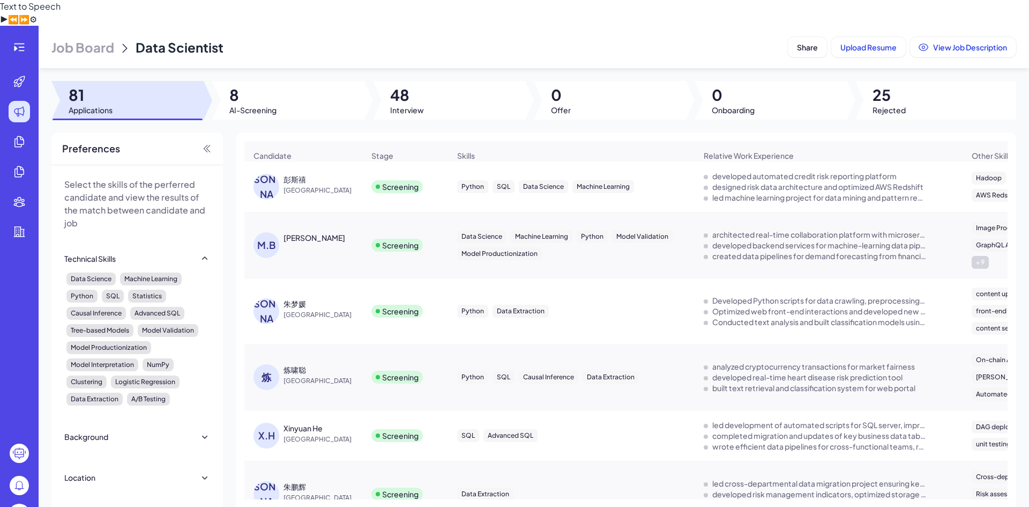
click at [277, 232] on div "M.B" at bounding box center [267, 245] width 26 height 26
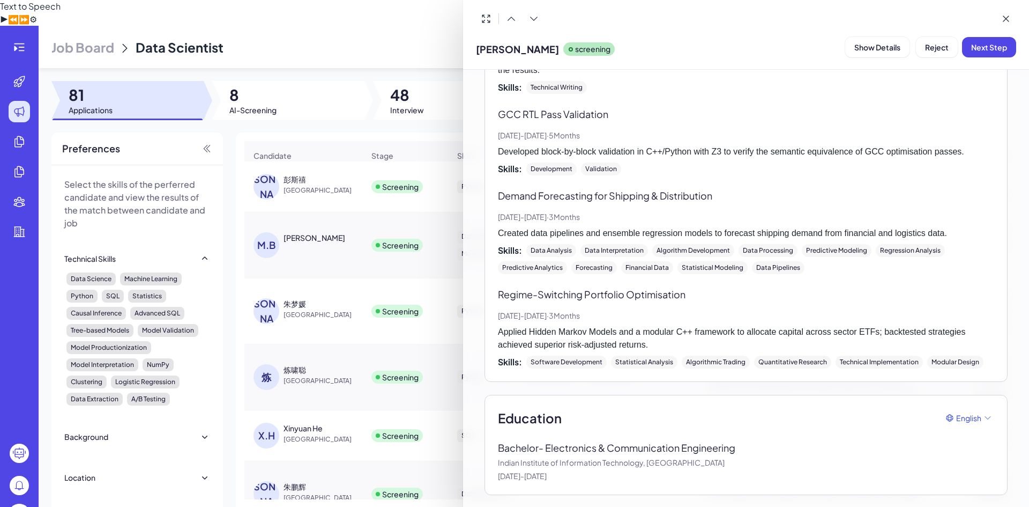
scroll to position [1040, 0]
click at [332, 100] on div at bounding box center [514, 253] width 1029 height 507
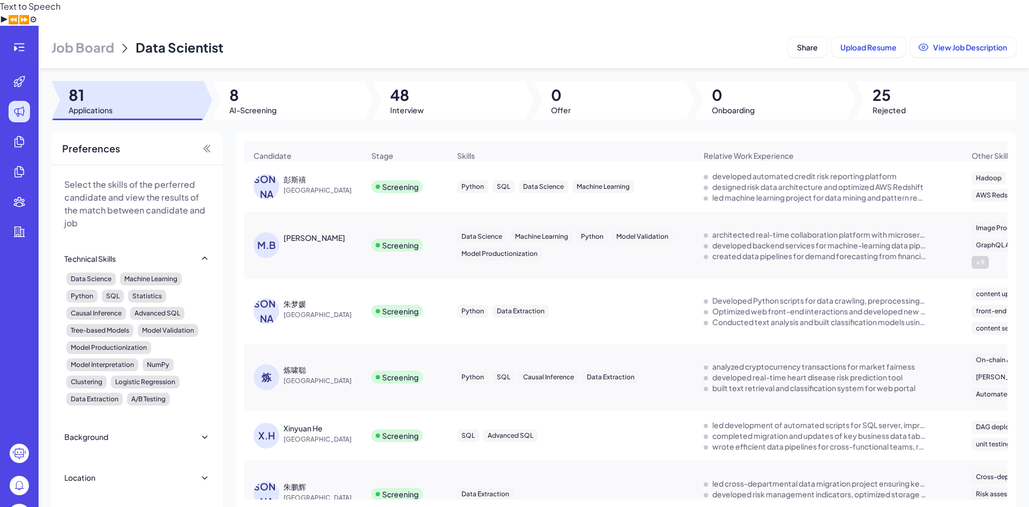
click at [268, 174] on div "[PERSON_NAME]" at bounding box center [267, 187] width 26 height 26
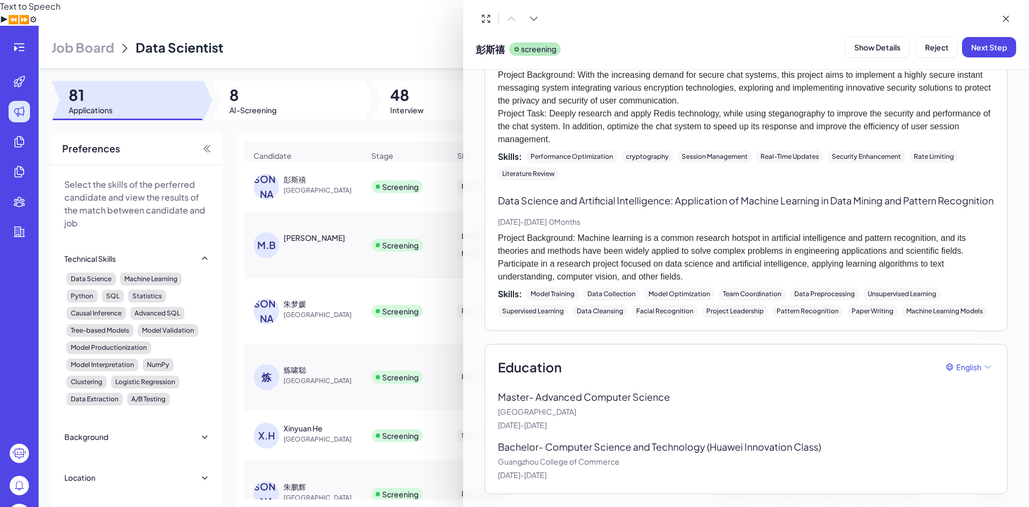
scroll to position [978, 0]
click at [303, 106] on div at bounding box center [514, 253] width 1029 height 507
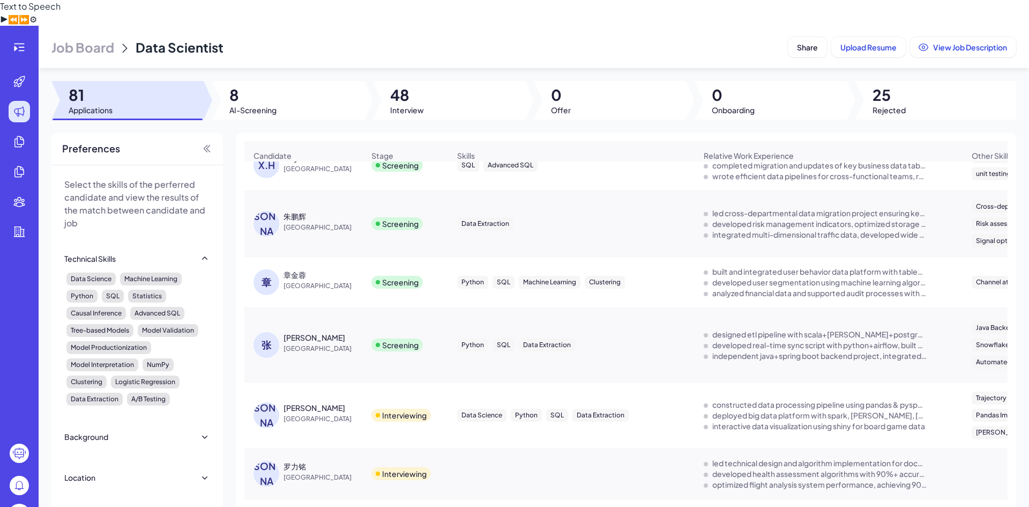
scroll to position [276, 0]
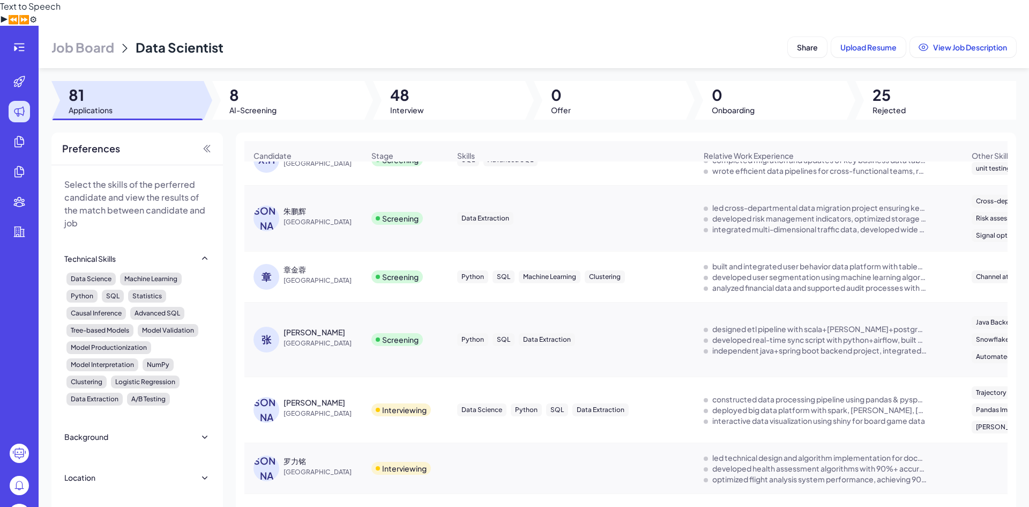
click at [276, 264] on div "章" at bounding box center [267, 277] width 26 height 26
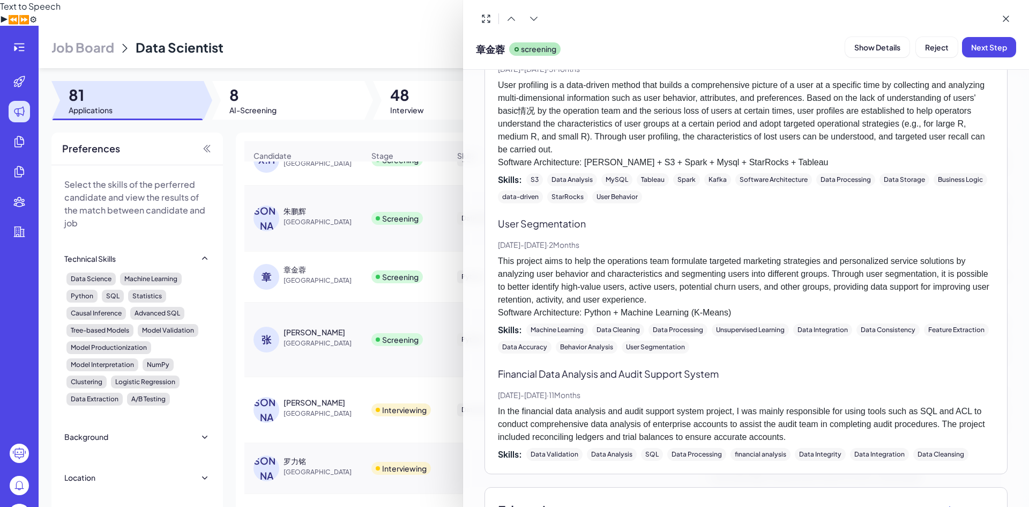
scroll to position [1108, 0]
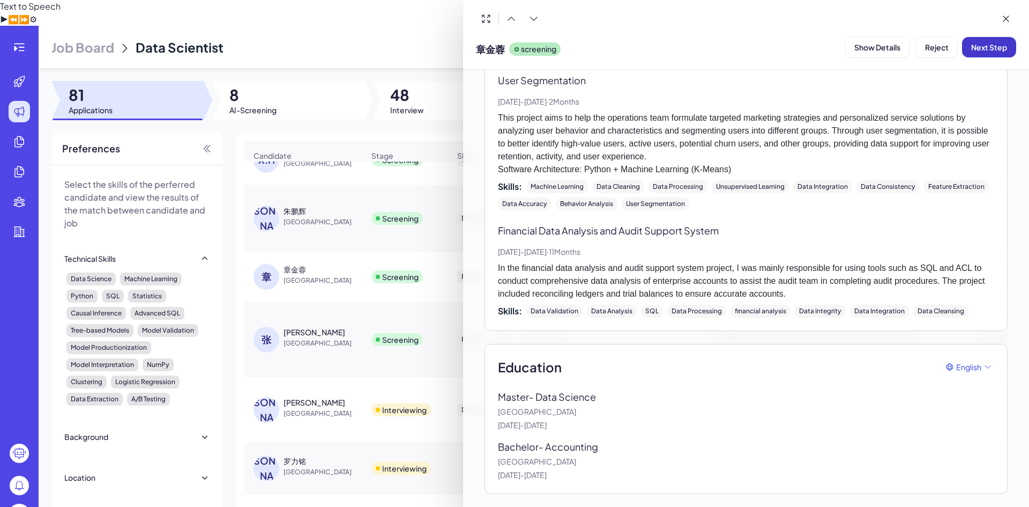
click at [994, 48] on span "Next Step" at bounding box center [990, 47] width 36 height 10
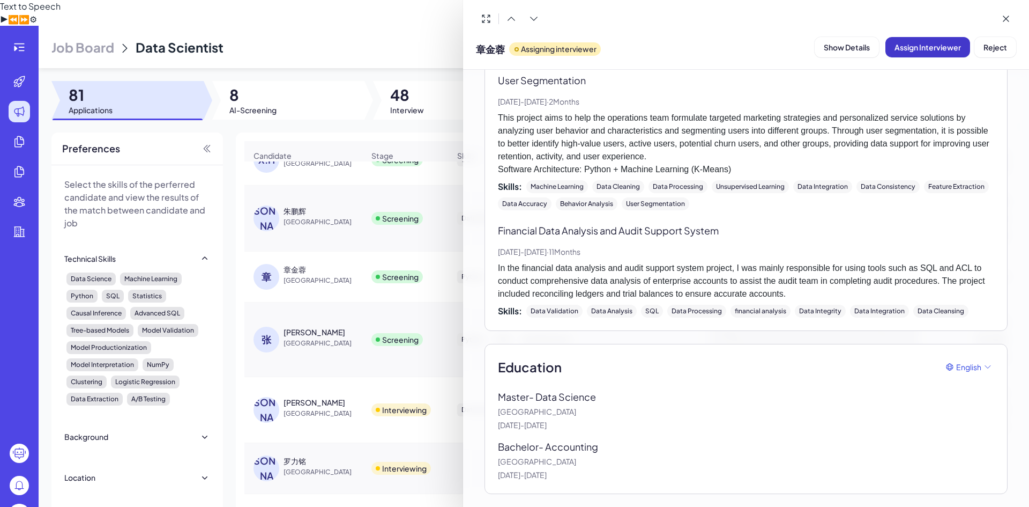
click at [922, 56] on button "Assign Interviewer" at bounding box center [928, 47] width 85 height 20
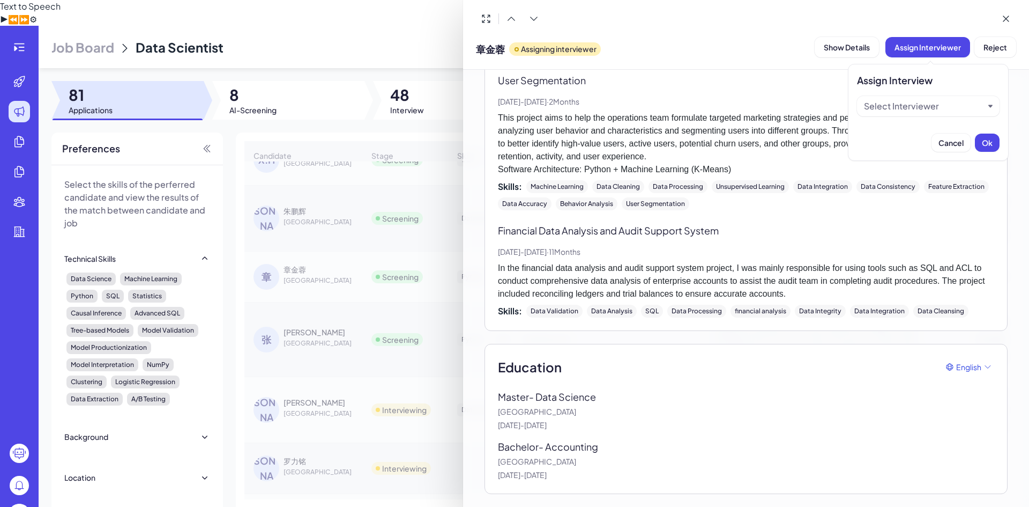
drag, startPoint x: 915, startPoint y: 100, endPoint x: 907, endPoint y: 114, distance: 16.1
click at [914, 101] on div "Select Interviewer" at bounding box center [901, 106] width 75 height 13
click at [892, 151] on div "Brix-admin" at bounding box center [929, 153] width 134 height 19
click at [988, 141] on span "Ok" at bounding box center [987, 143] width 11 height 10
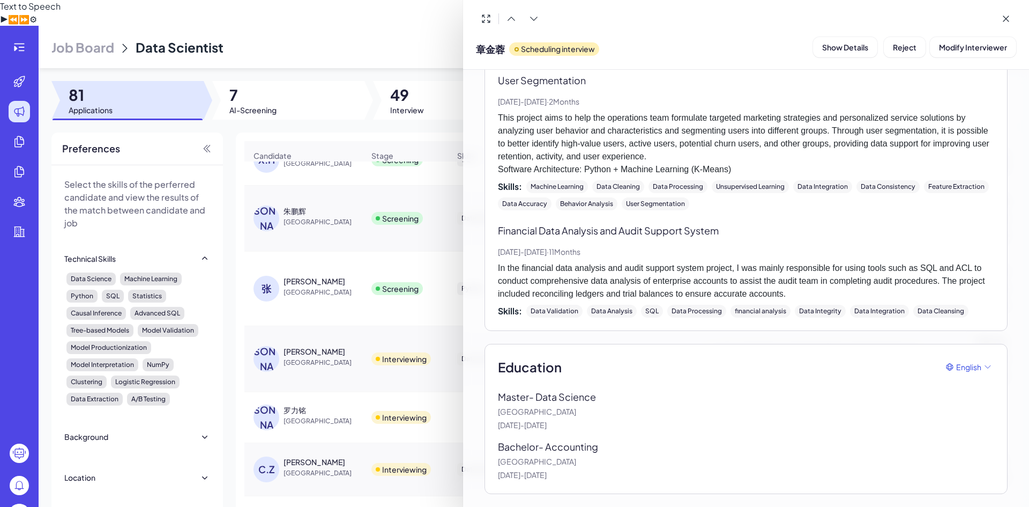
click at [277, 45] on div at bounding box center [514, 253] width 1029 height 507
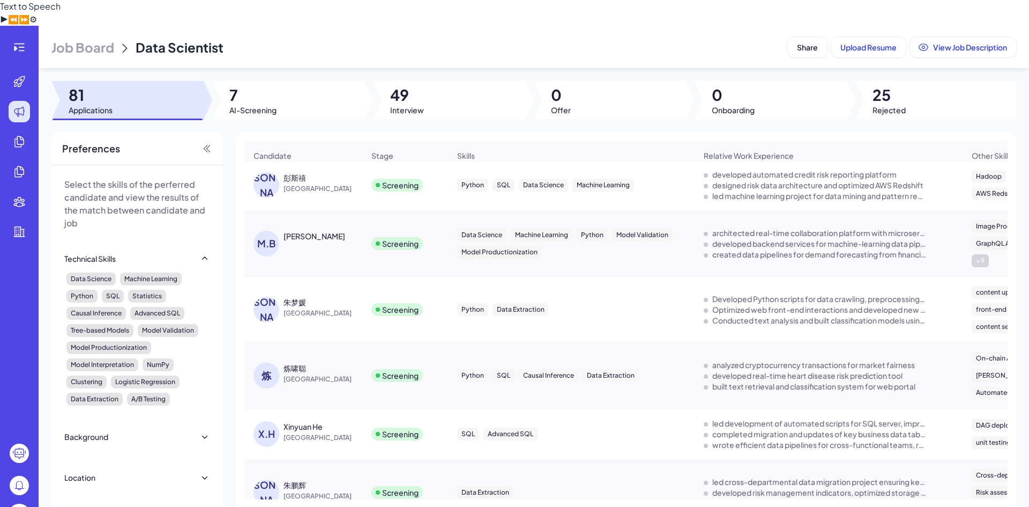
scroll to position [0, 0]
click at [336, 232] on div "[PERSON_NAME]" at bounding box center [309, 245] width 110 height 26
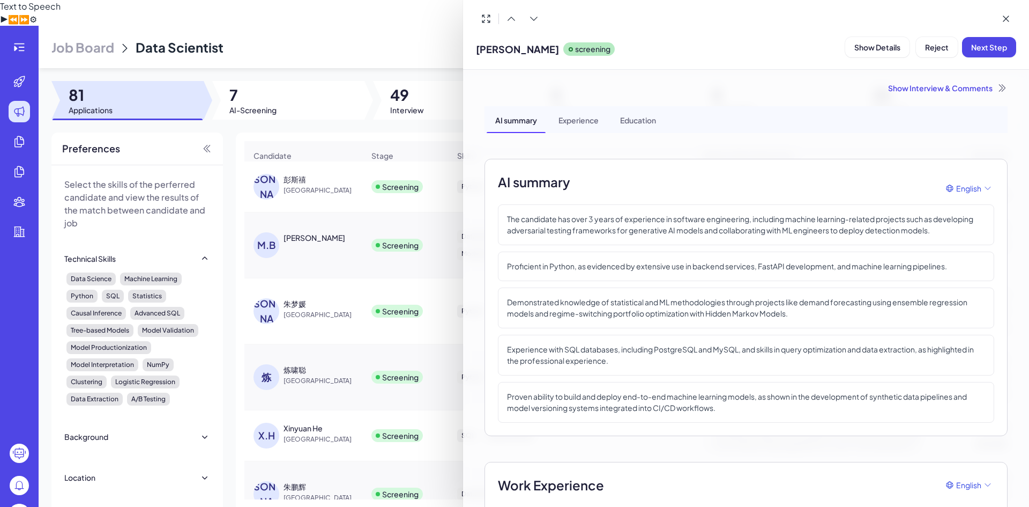
click at [343, 225] on div at bounding box center [514, 253] width 1029 height 507
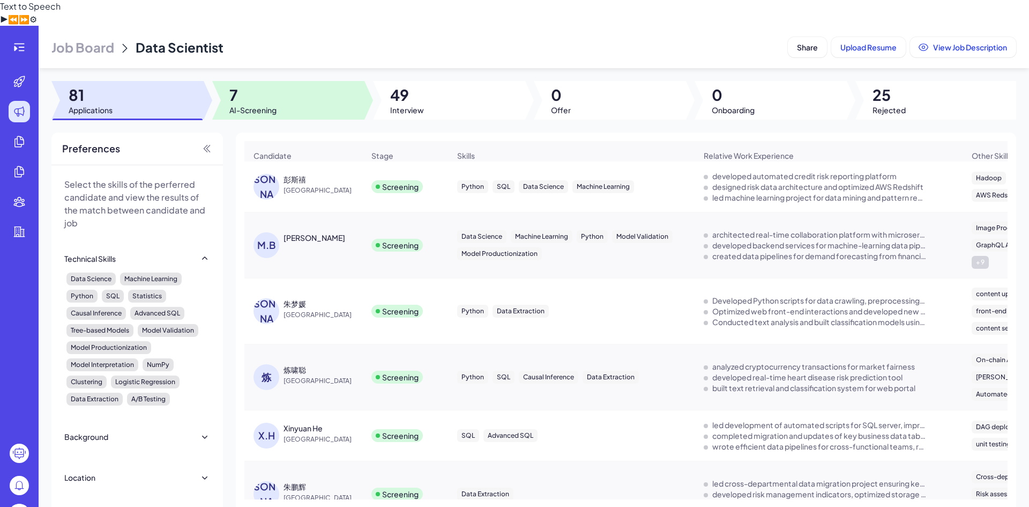
click at [260, 85] on span "7" at bounding box center [252, 94] width 47 height 19
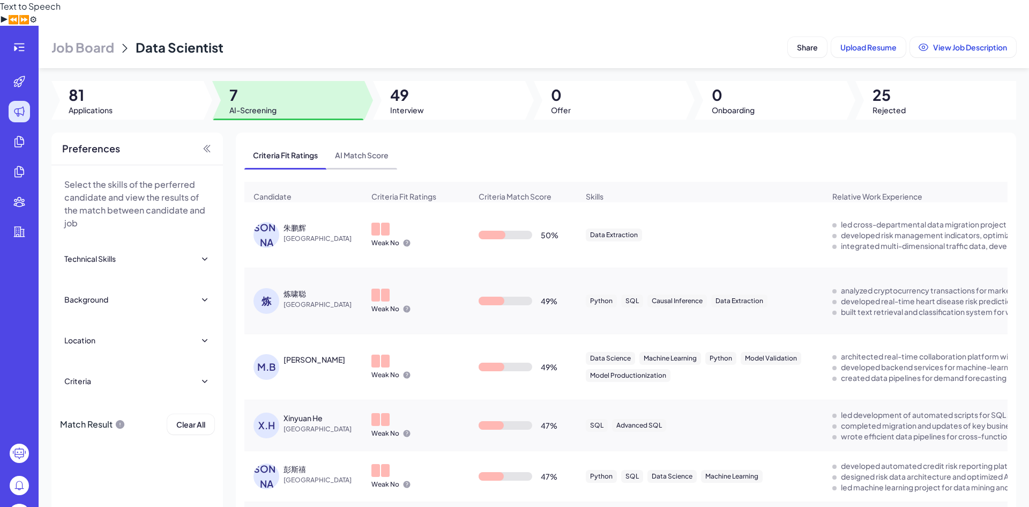
click at [372, 141] on span "AI Match Score" at bounding box center [362, 155] width 71 height 28
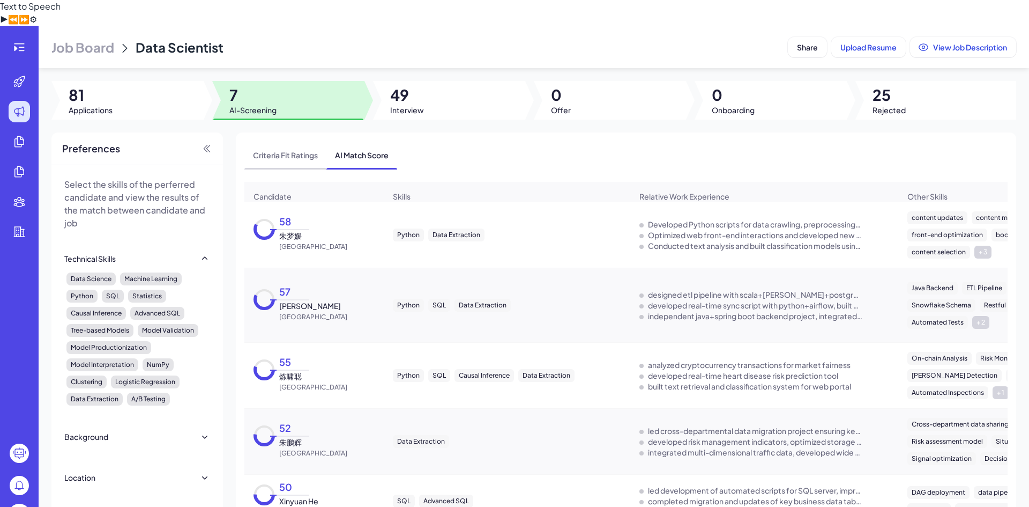
click at [306, 141] on span "Criteria Fit Ratings" at bounding box center [286, 155] width 82 height 28
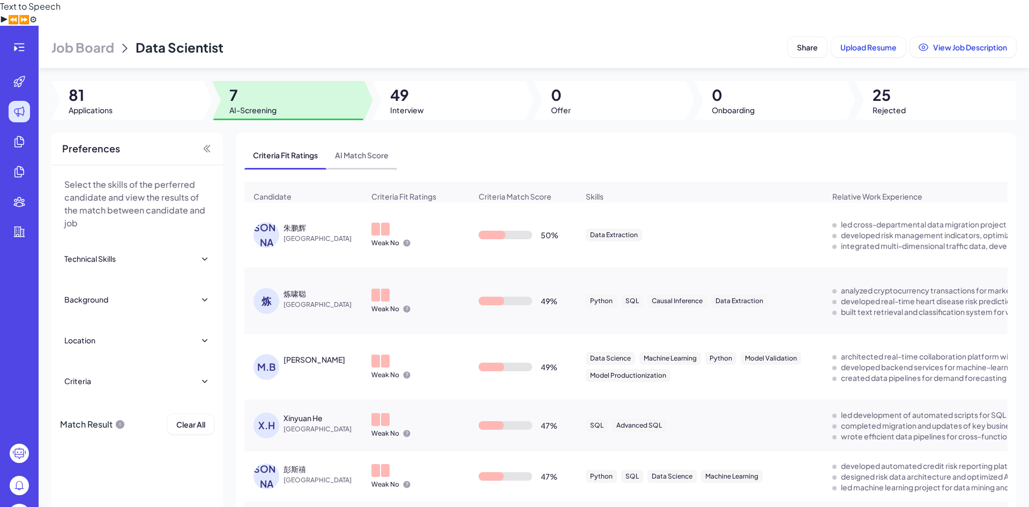
click at [371, 141] on span "AI Match Score" at bounding box center [362, 155] width 71 height 28
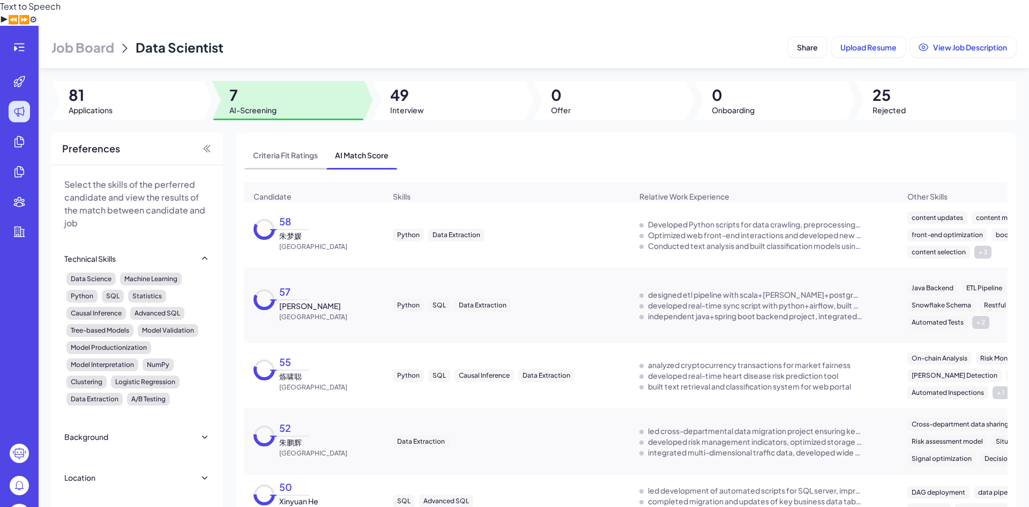
click at [291, 141] on span "Criteria Fit Ratings" at bounding box center [286, 155] width 82 height 28
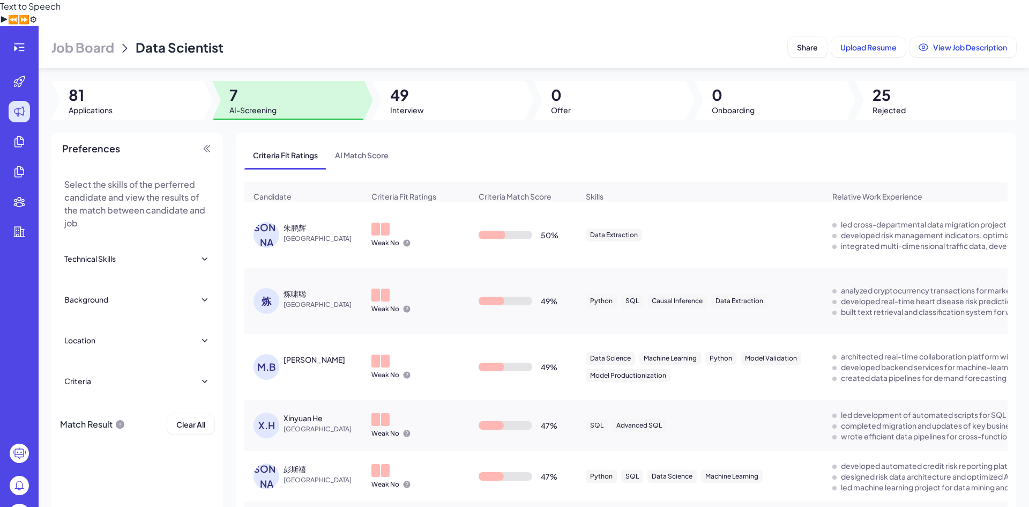
click at [498, 191] on span "Criteria Match Score" at bounding box center [515, 196] width 73 height 11
click at [377, 141] on span "AI Match Score" at bounding box center [362, 155] width 71 height 28
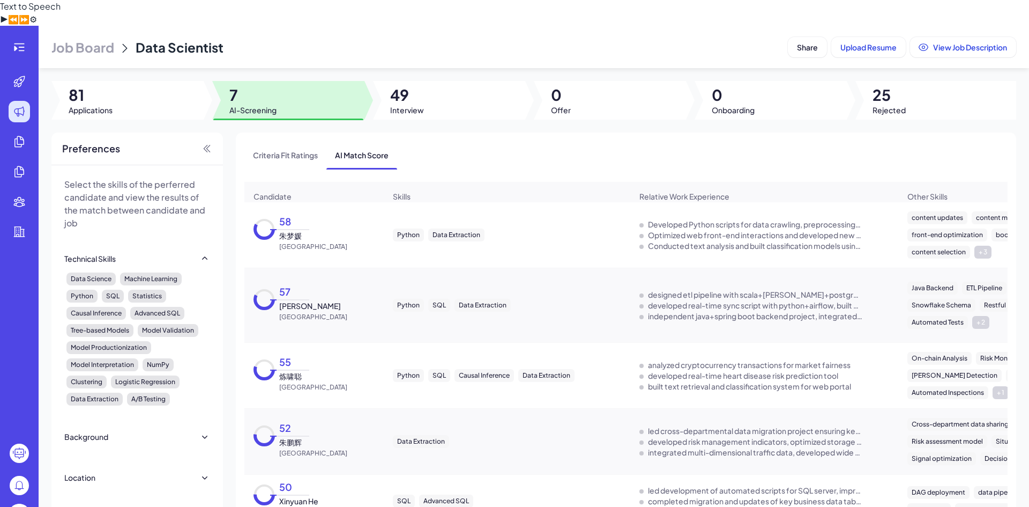
click at [412, 95] on div "Job Board Data Scientist Share Upload Resume View Job Description 81 Applicatio…" at bounding box center [534, 279] width 991 height 507
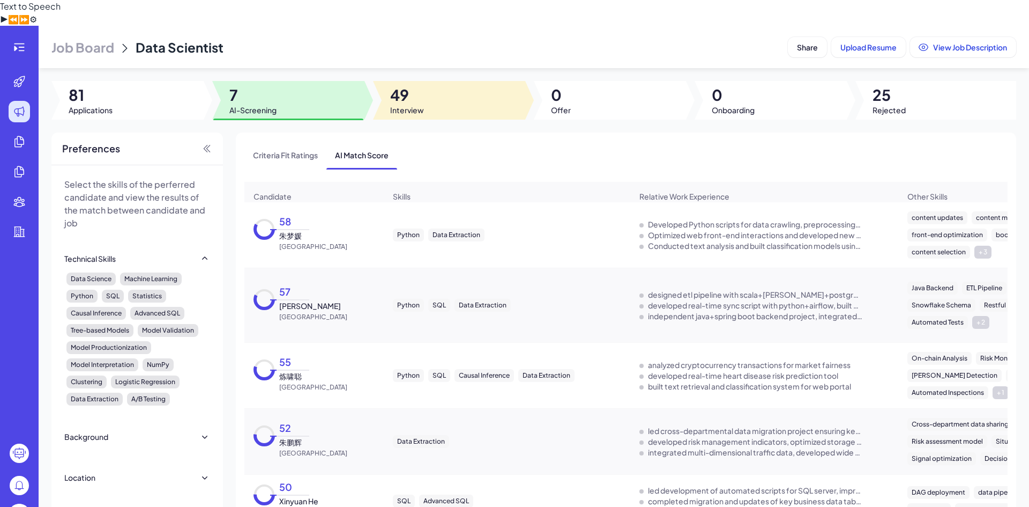
click at [422, 81] on div at bounding box center [449, 100] width 152 height 39
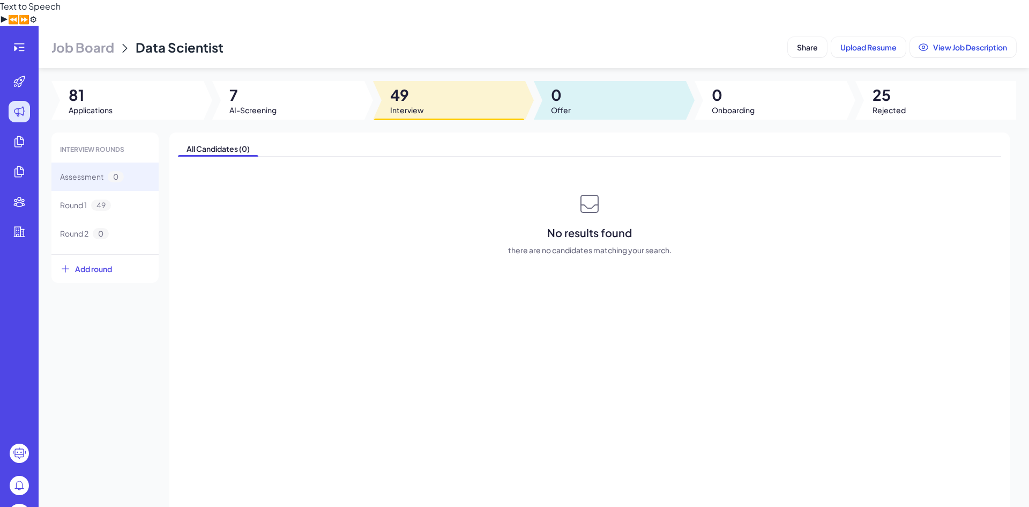
click at [598, 81] on div at bounding box center [610, 100] width 152 height 39
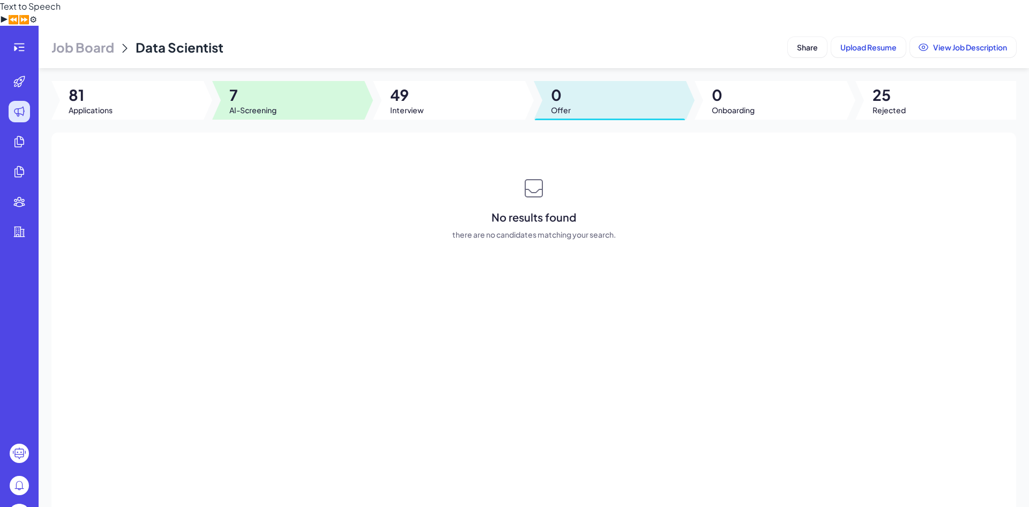
drag, startPoint x: 280, startPoint y: 73, endPoint x: 273, endPoint y: 77, distance: 7.2
click at [275, 81] on div "7 AI-Screening" at bounding box center [292, 100] width 161 height 39
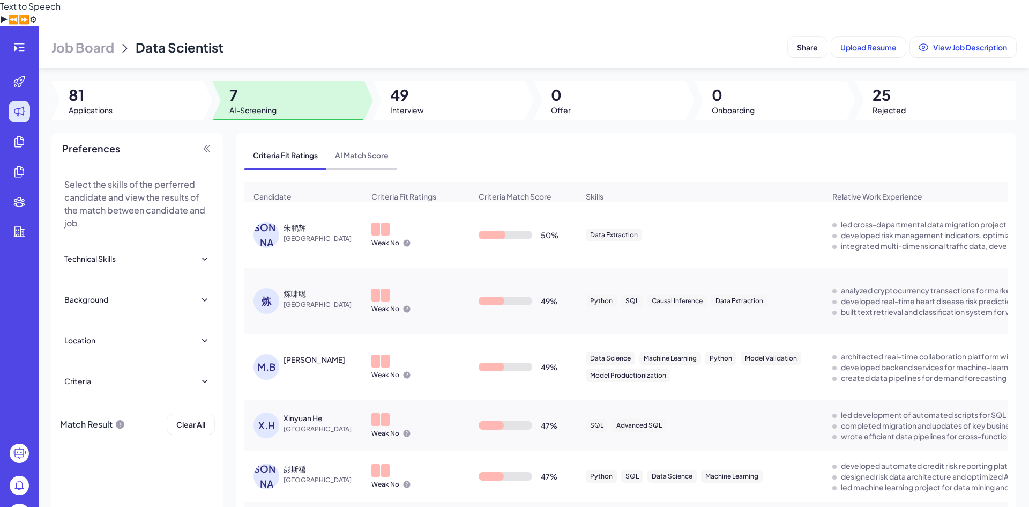
click at [371, 141] on span "AI Match Score" at bounding box center [362, 155] width 71 height 28
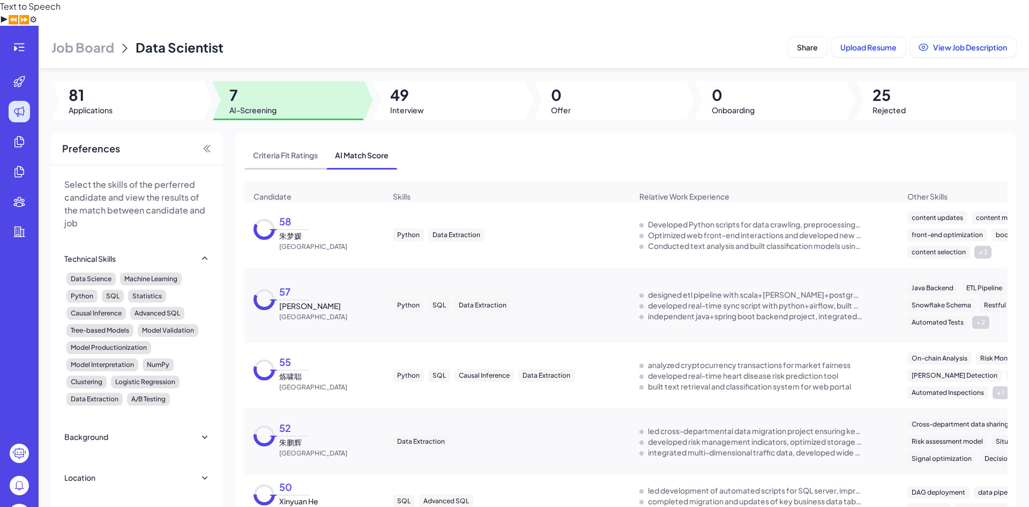
click at [288, 141] on span "Criteria Fit Ratings" at bounding box center [286, 155] width 82 height 28
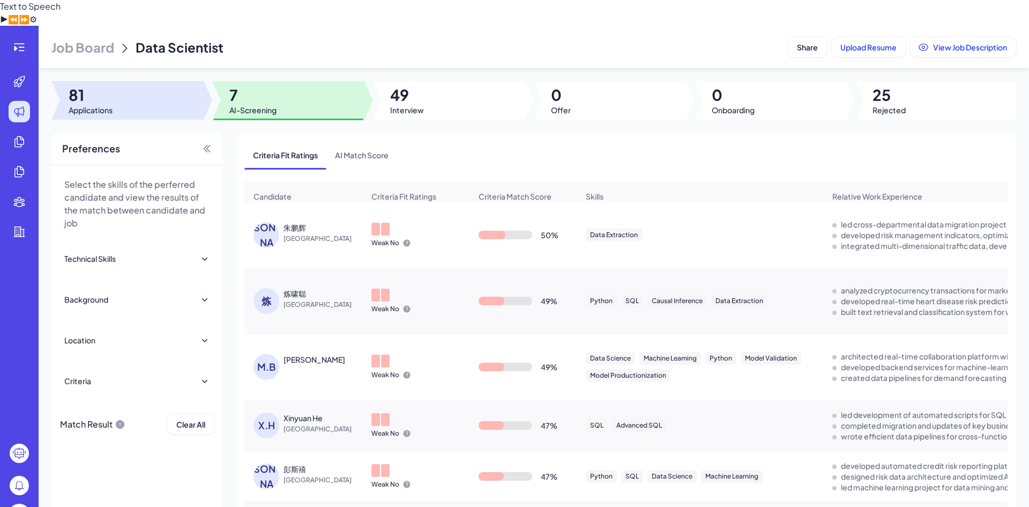
click at [102, 85] on span "81" at bounding box center [91, 94] width 44 height 19
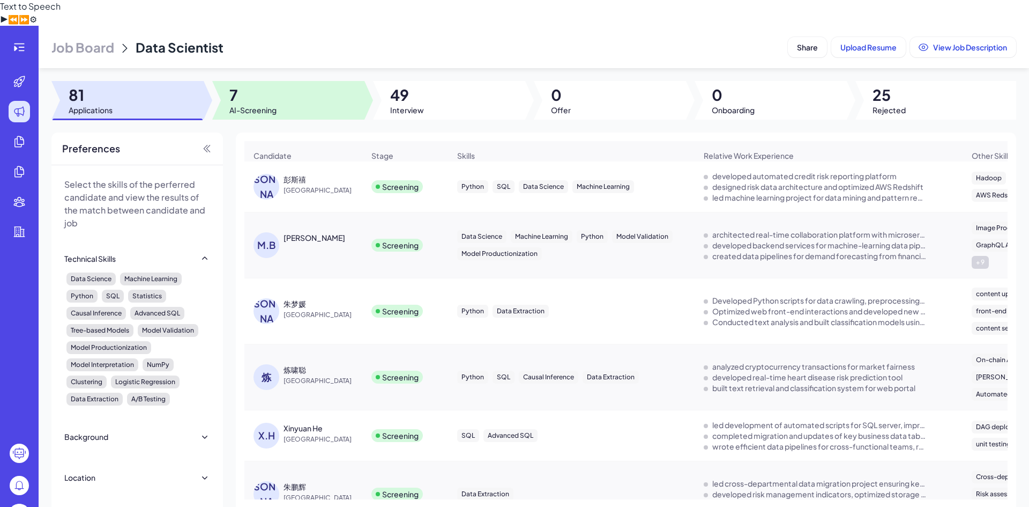
click at [259, 85] on span "7" at bounding box center [252, 94] width 47 height 19
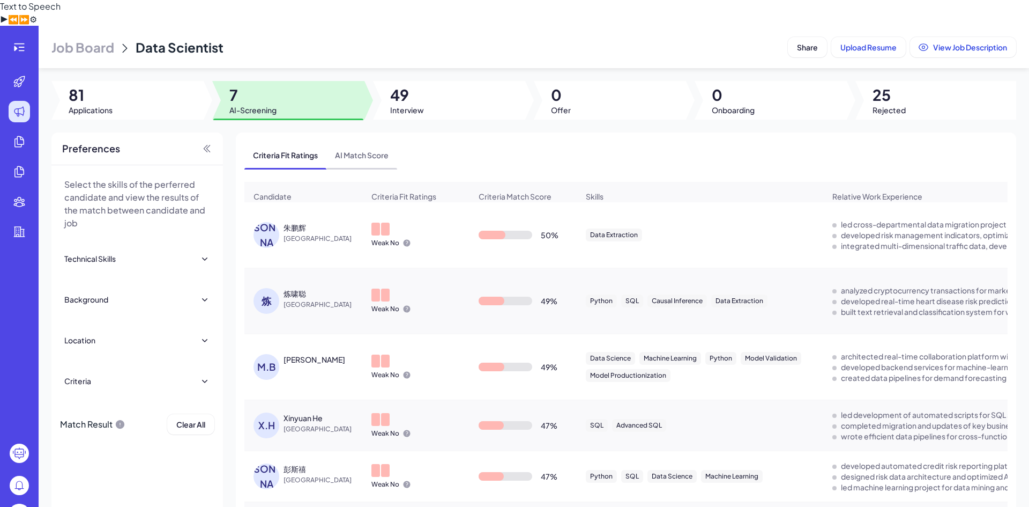
click at [355, 141] on span "AI Match Score" at bounding box center [362, 155] width 71 height 28
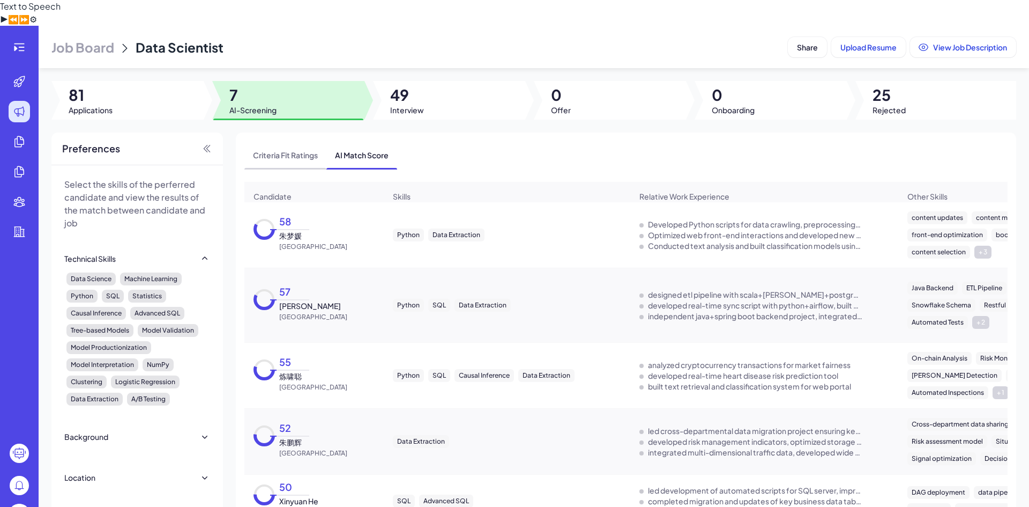
click at [279, 141] on span "Criteria Fit Ratings" at bounding box center [286, 155] width 82 height 28
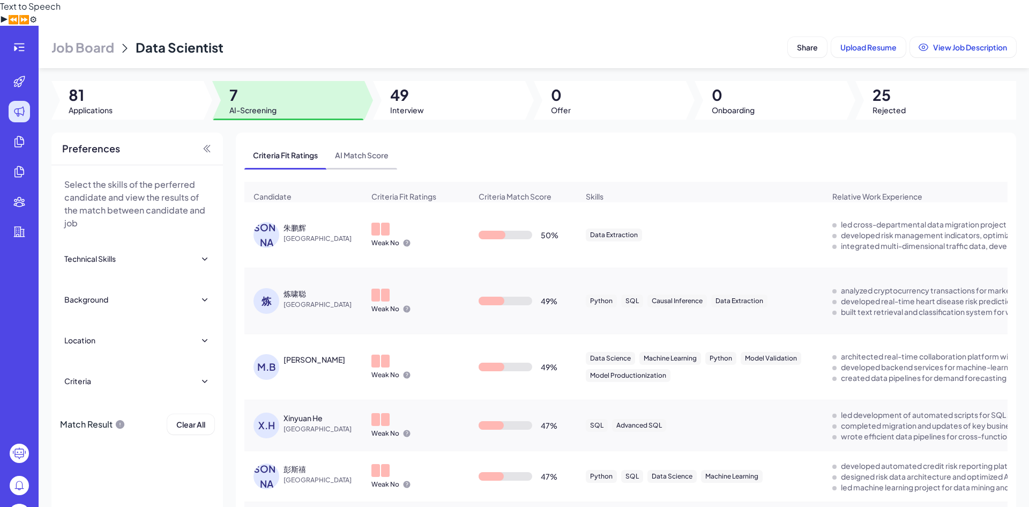
click at [360, 141] on span "AI Match Score" at bounding box center [362, 155] width 71 height 28
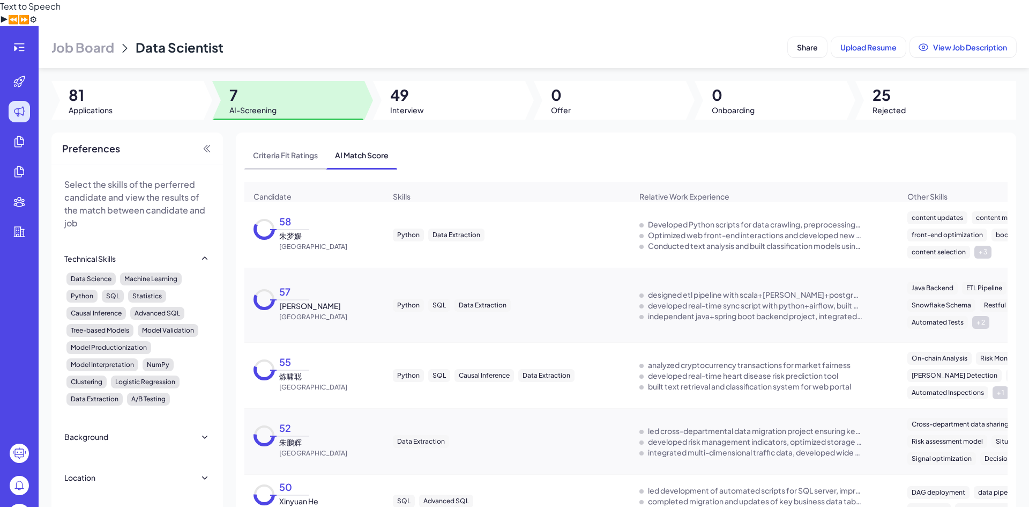
click at [284, 141] on span "Criteria Fit Ratings" at bounding box center [286, 155] width 82 height 28
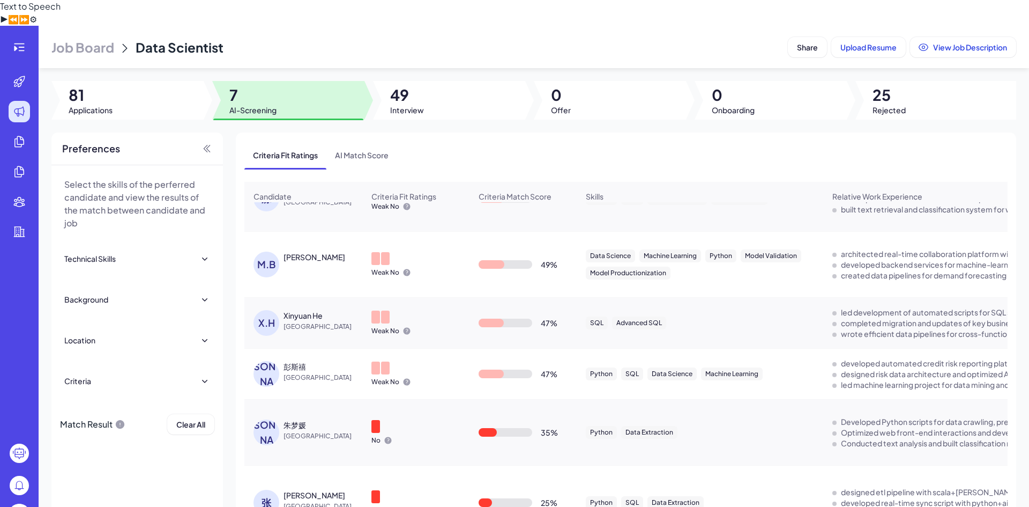
scroll to position [108, 0]
click at [362, 141] on span "AI Match Score" at bounding box center [362, 155] width 71 height 28
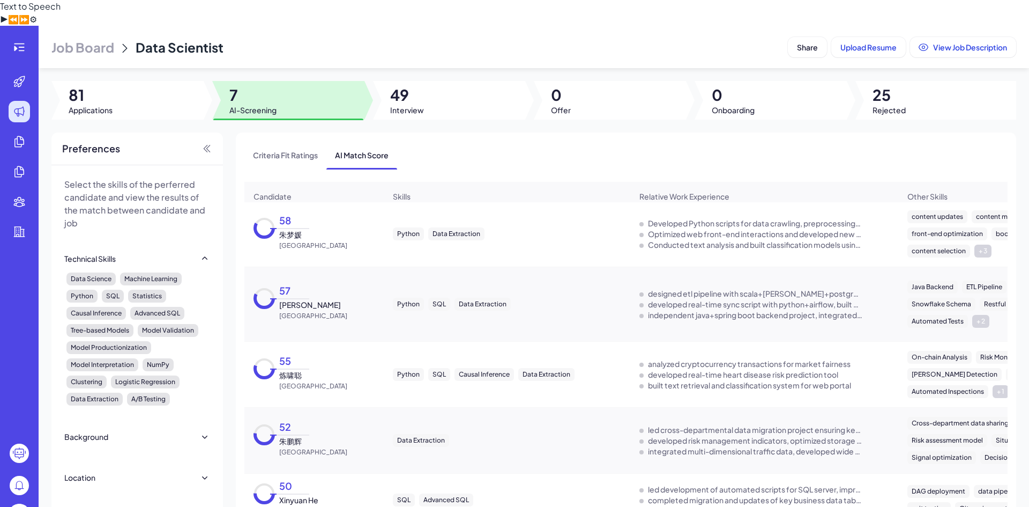
scroll to position [0, 0]
click at [321, 290] on div "57 [PERSON_NAME] China" at bounding box center [314, 305] width 138 height 51
click at [264, 141] on span "Criteria Fit Ratings" at bounding box center [286, 155] width 82 height 28
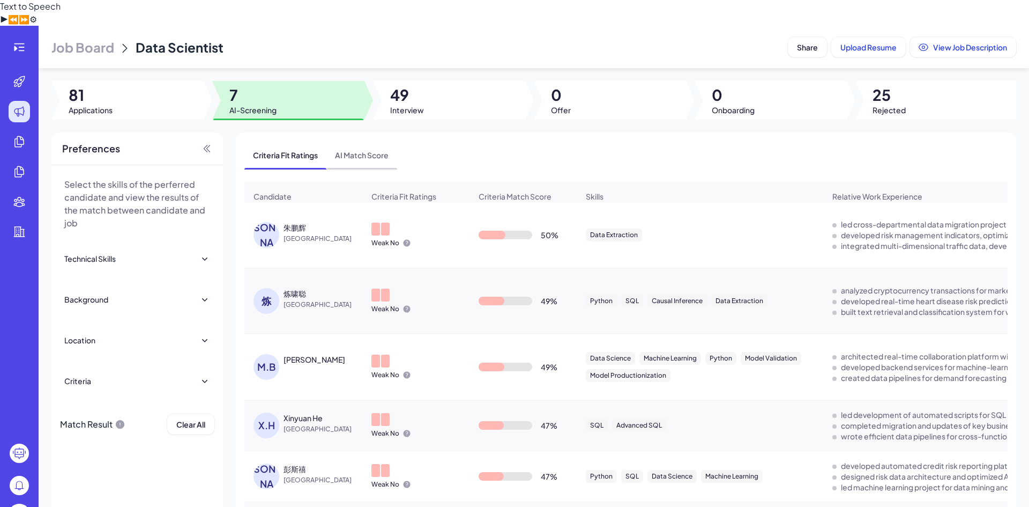
click at [358, 141] on span "AI Match Score" at bounding box center [362, 155] width 71 height 28
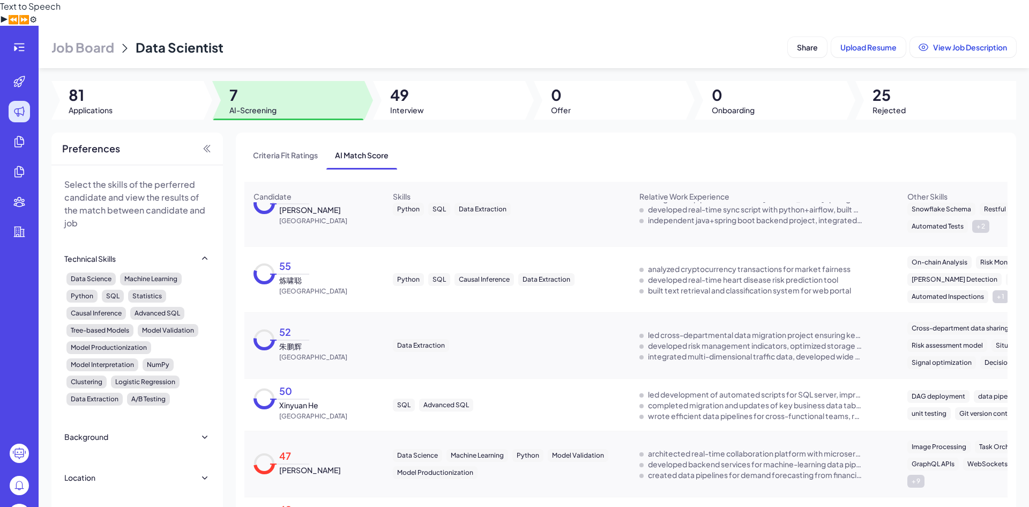
scroll to position [107, 0]
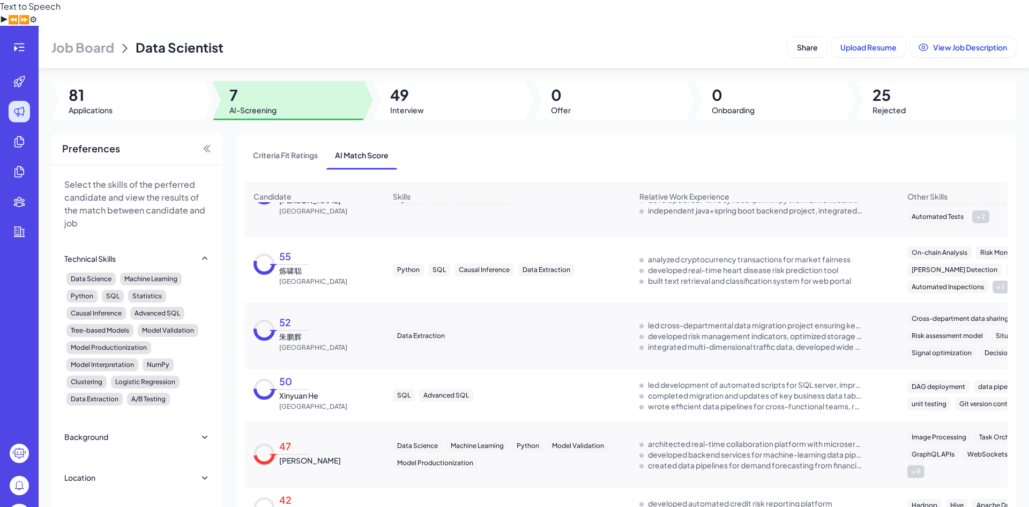
click at [268, 255] on circle at bounding box center [264, 264] width 18 height 18
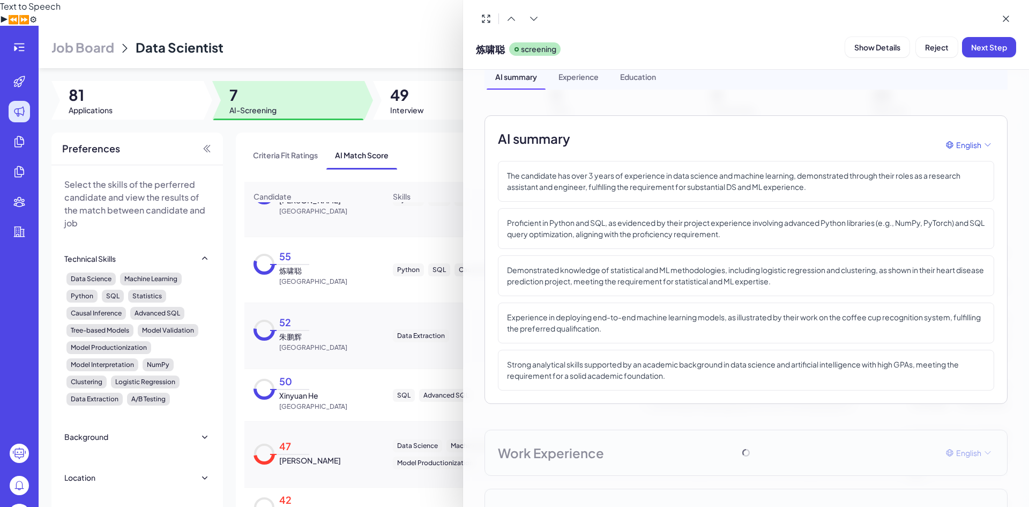
scroll to position [0, 0]
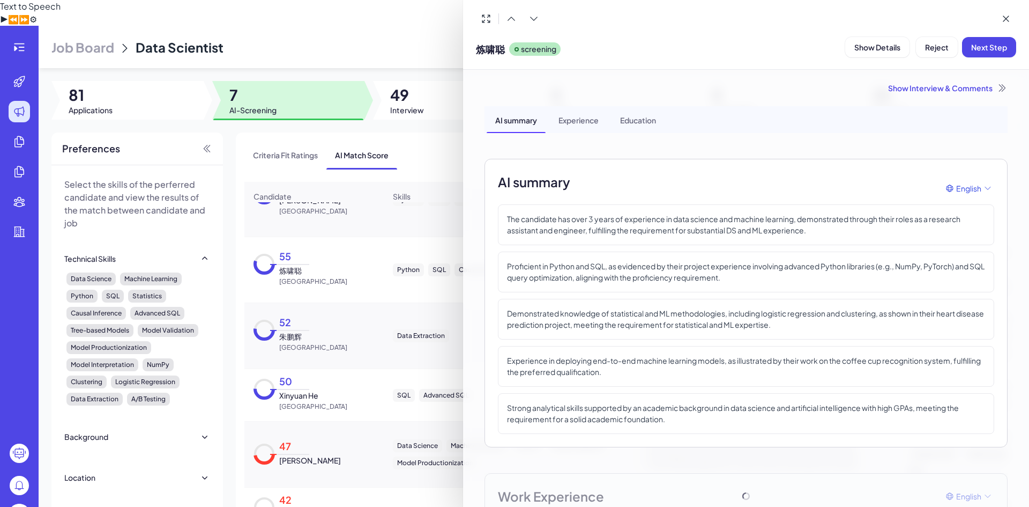
click at [431, 162] on div at bounding box center [514, 253] width 1029 height 507
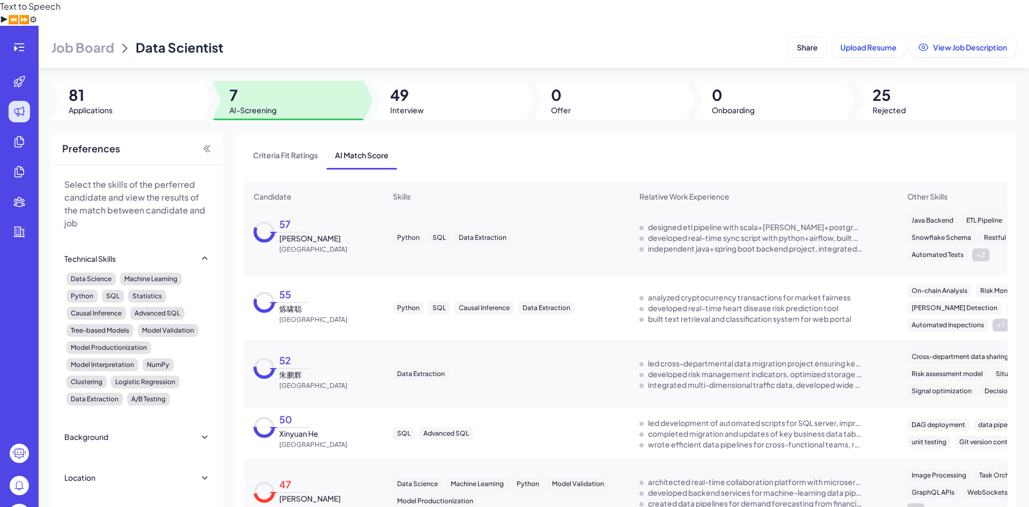
scroll to position [111, 0]
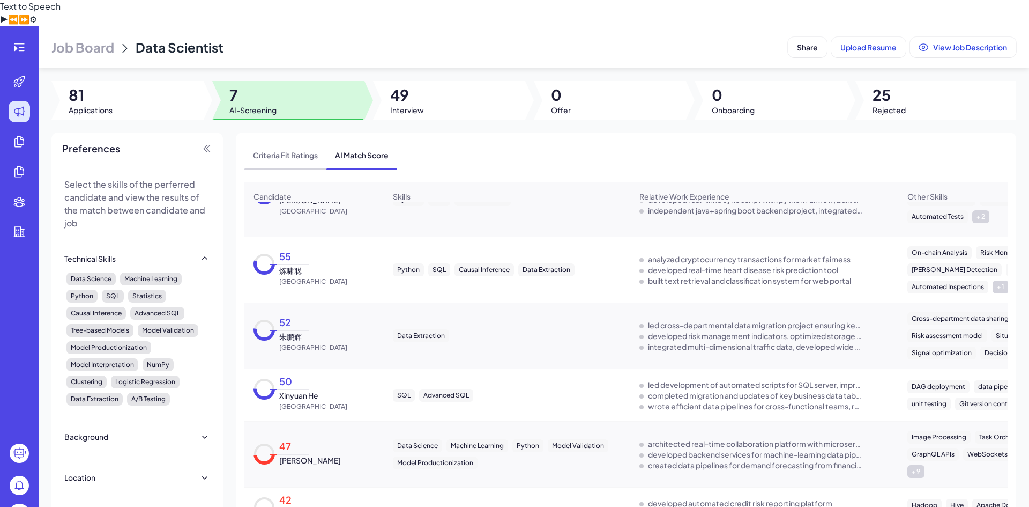
click at [286, 141] on span "Criteria Fit Ratings" at bounding box center [286, 155] width 82 height 28
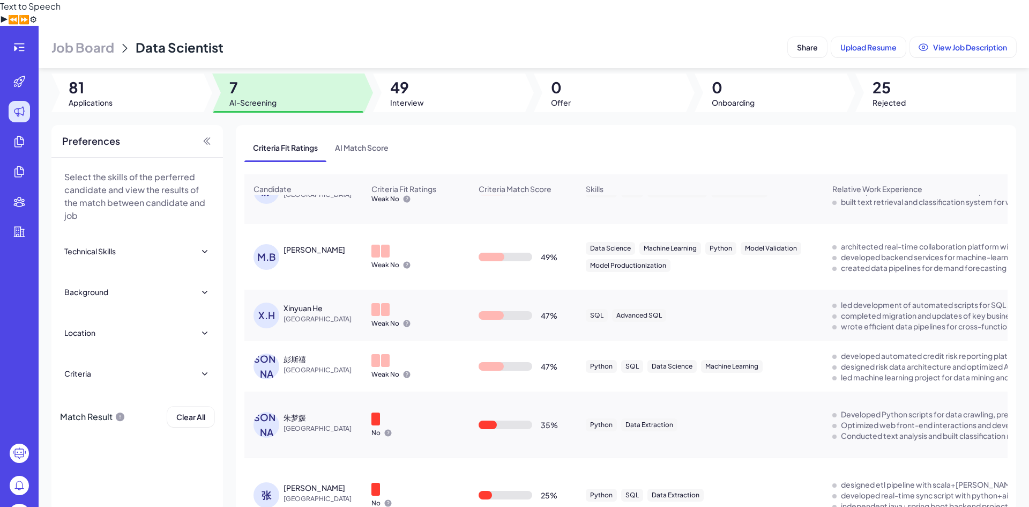
scroll to position [13, 0]
